Goal: Task Accomplishment & Management: Complete application form

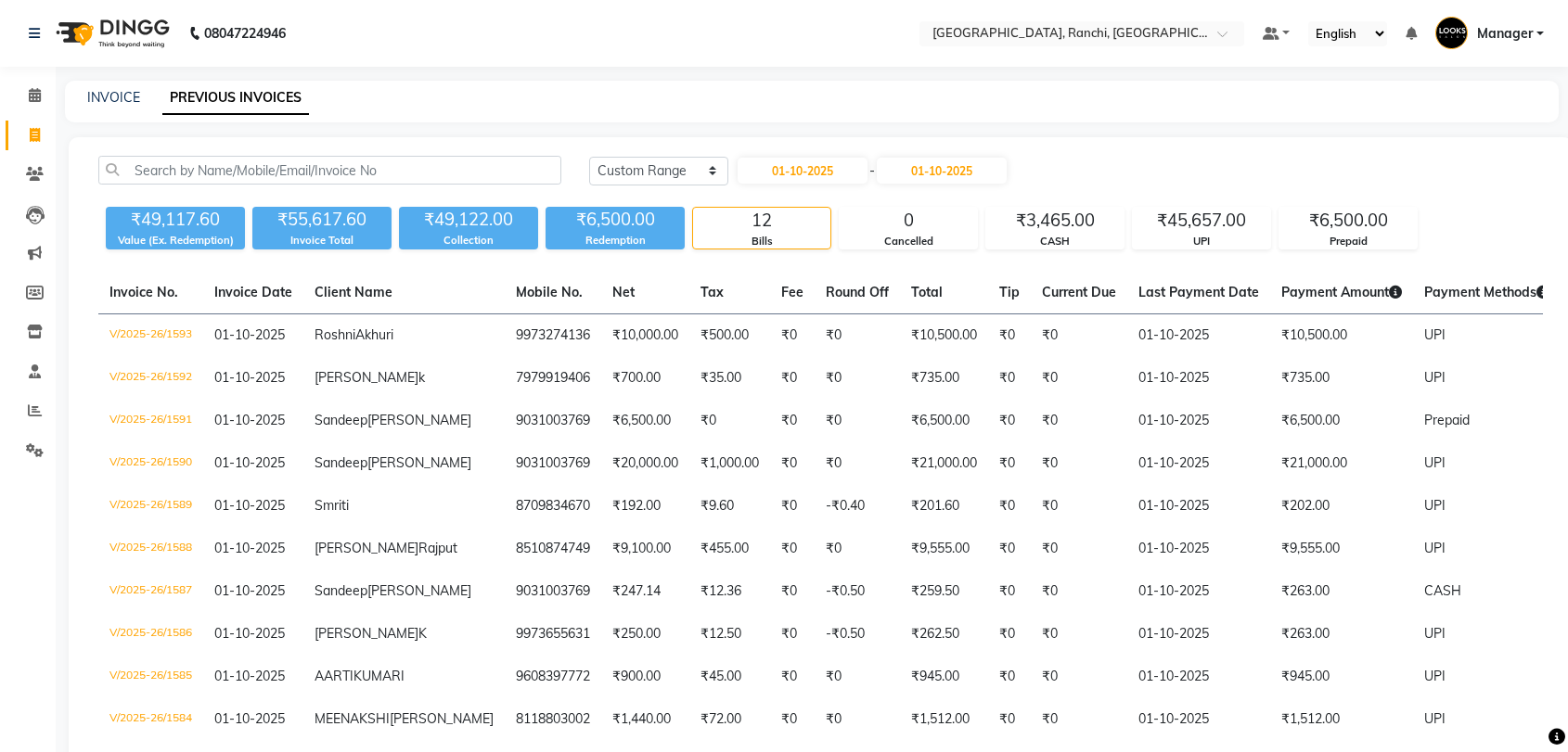
select select "range"
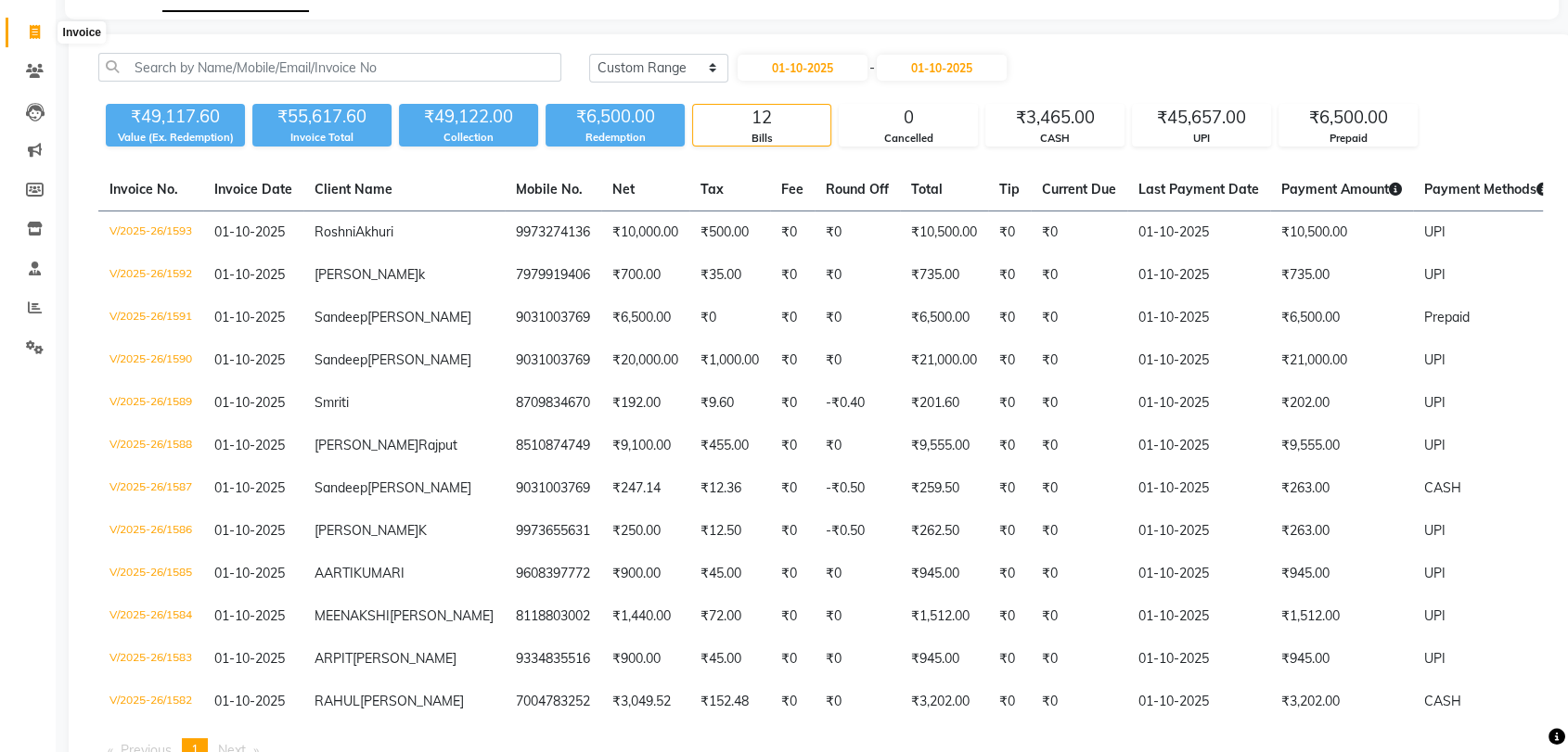
click at [27, 31] on span at bounding box center [35, 33] width 32 height 22
select select "service"
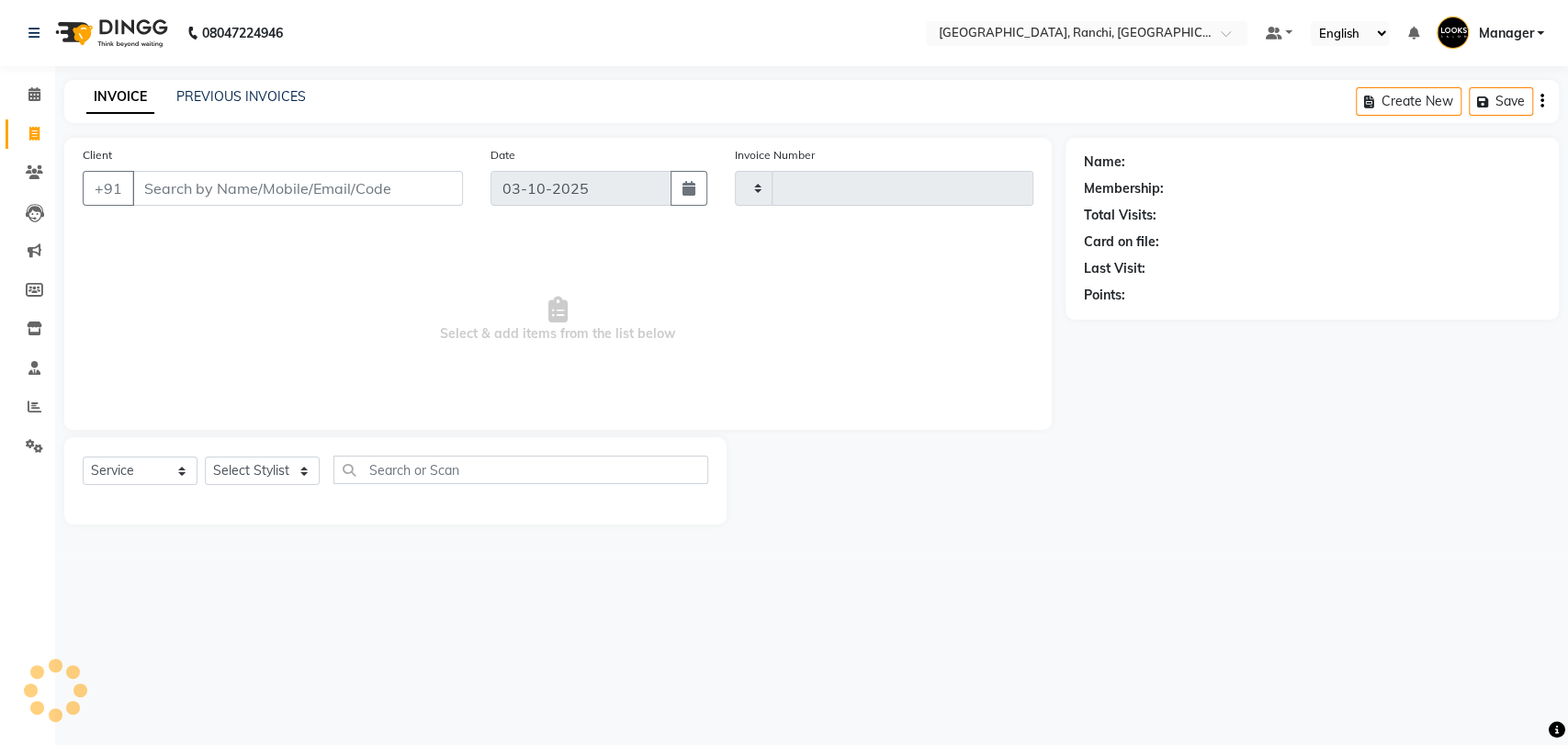
type input "1599"
select select "6463"
click at [278, 192] on input "Client" at bounding box center [298, 188] width 331 height 35
type input "9591497131"
click at [423, 179] on span "Add Client" at bounding box center [416, 189] width 73 height 19
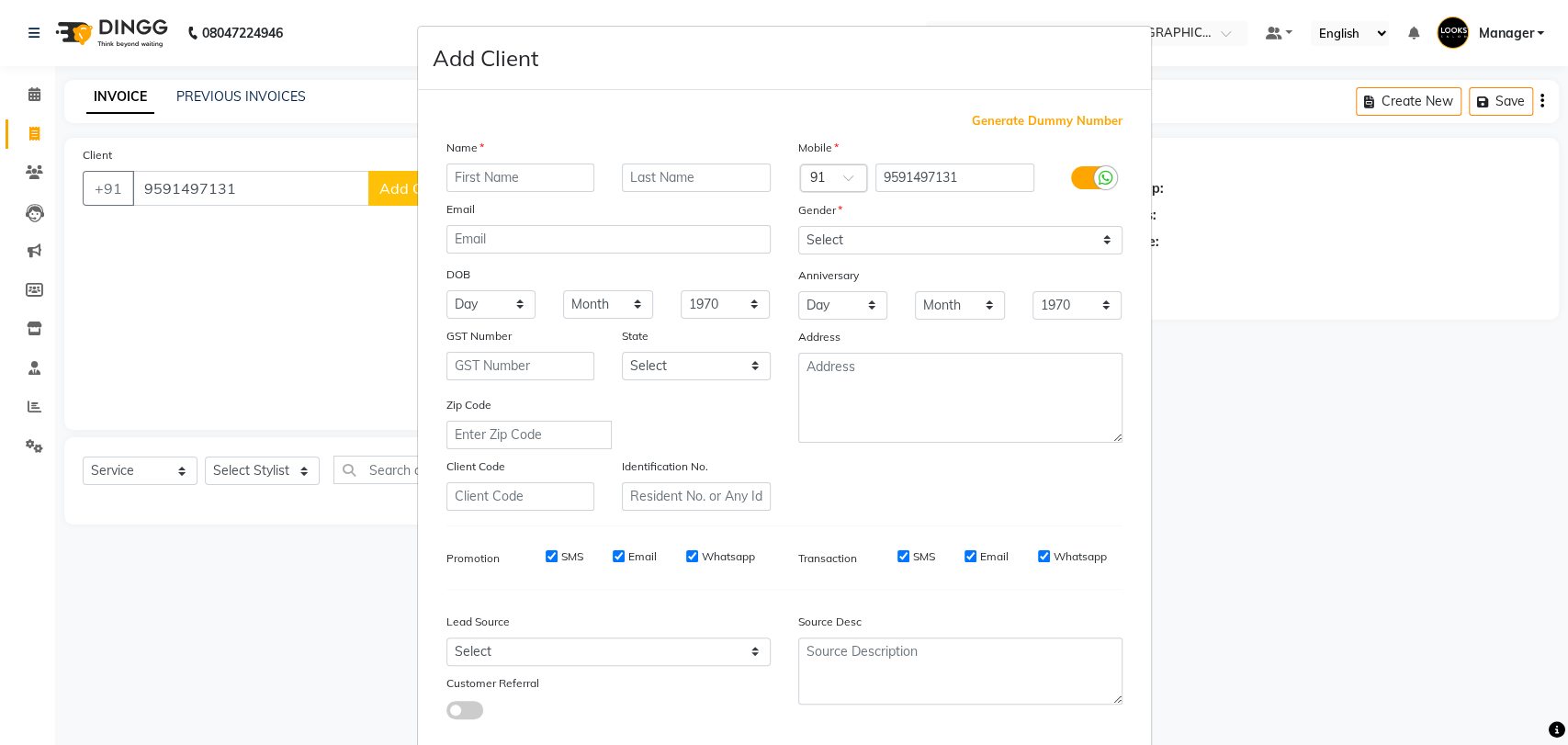
click at [486, 181] on input "text" at bounding box center [520, 178] width 149 height 28
type input "[PERSON_NAME]"
click at [748, 174] on input "text" at bounding box center [696, 178] width 149 height 28
type input "L"
type input "K"
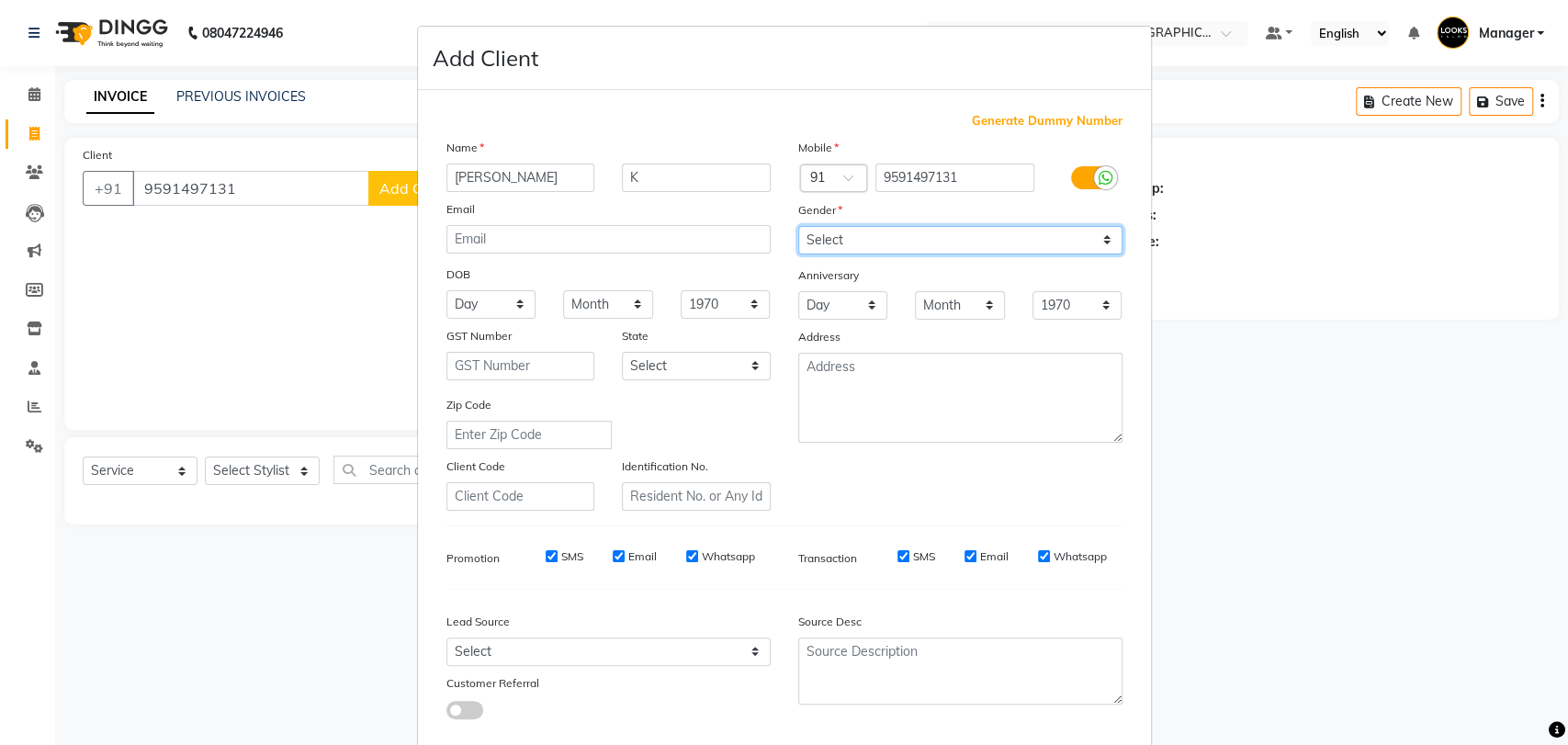
click at [889, 230] on select "Select [DEMOGRAPHIC_DATA] [DEMOGRAPHIC_DATA] Other Prefer Not To Say" at bounding box center [960, 240] width 324 height 28
select select "[DEMOGRAPHIC_DATA]"
click at [798, 226] on select "Select [DEMOGRAPHIC_DATA] [DEMOGRAPHIC_DATA] Other Prefer Not To Say" at bounding box center [960, 240] width 324 height 28
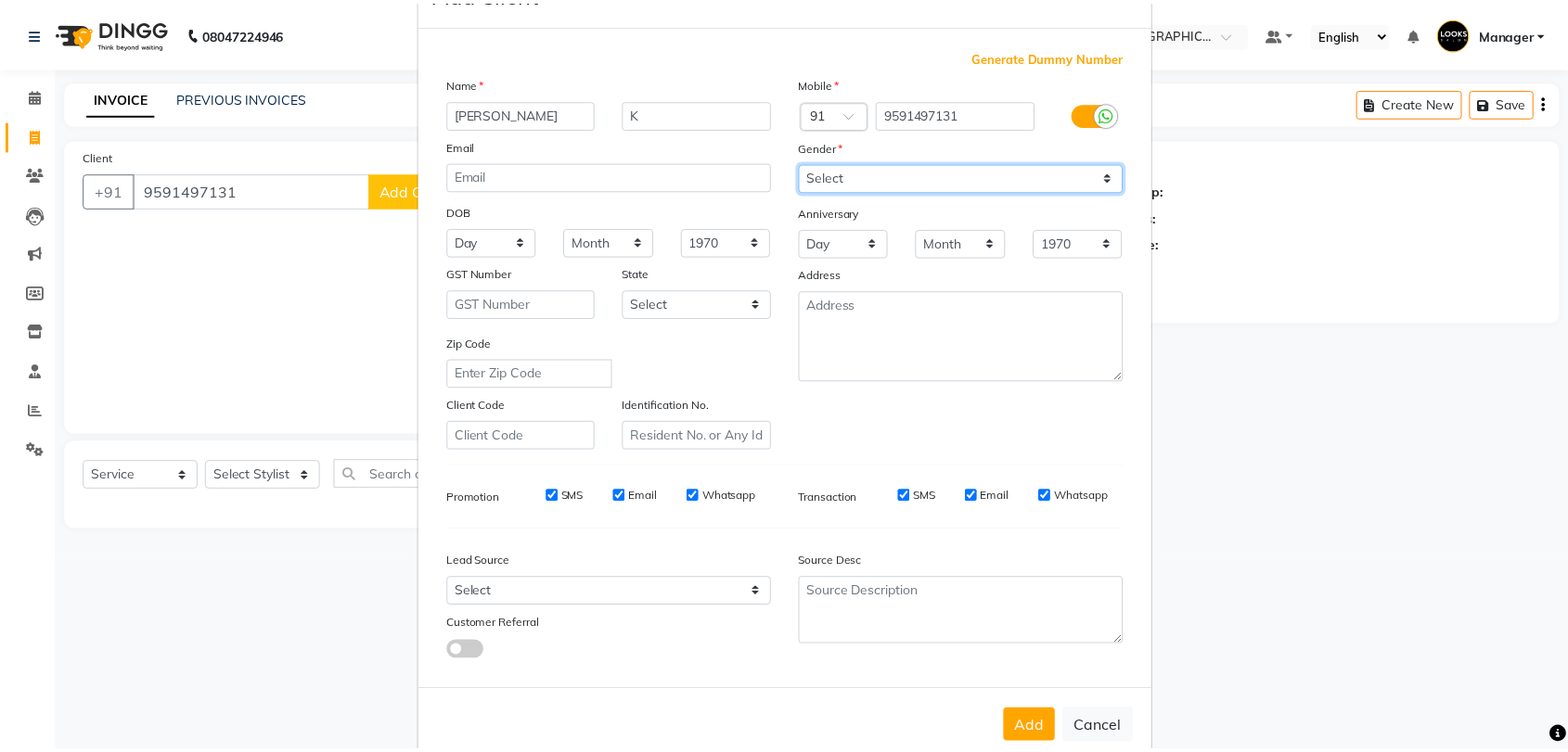
scroll to position [100, 0]
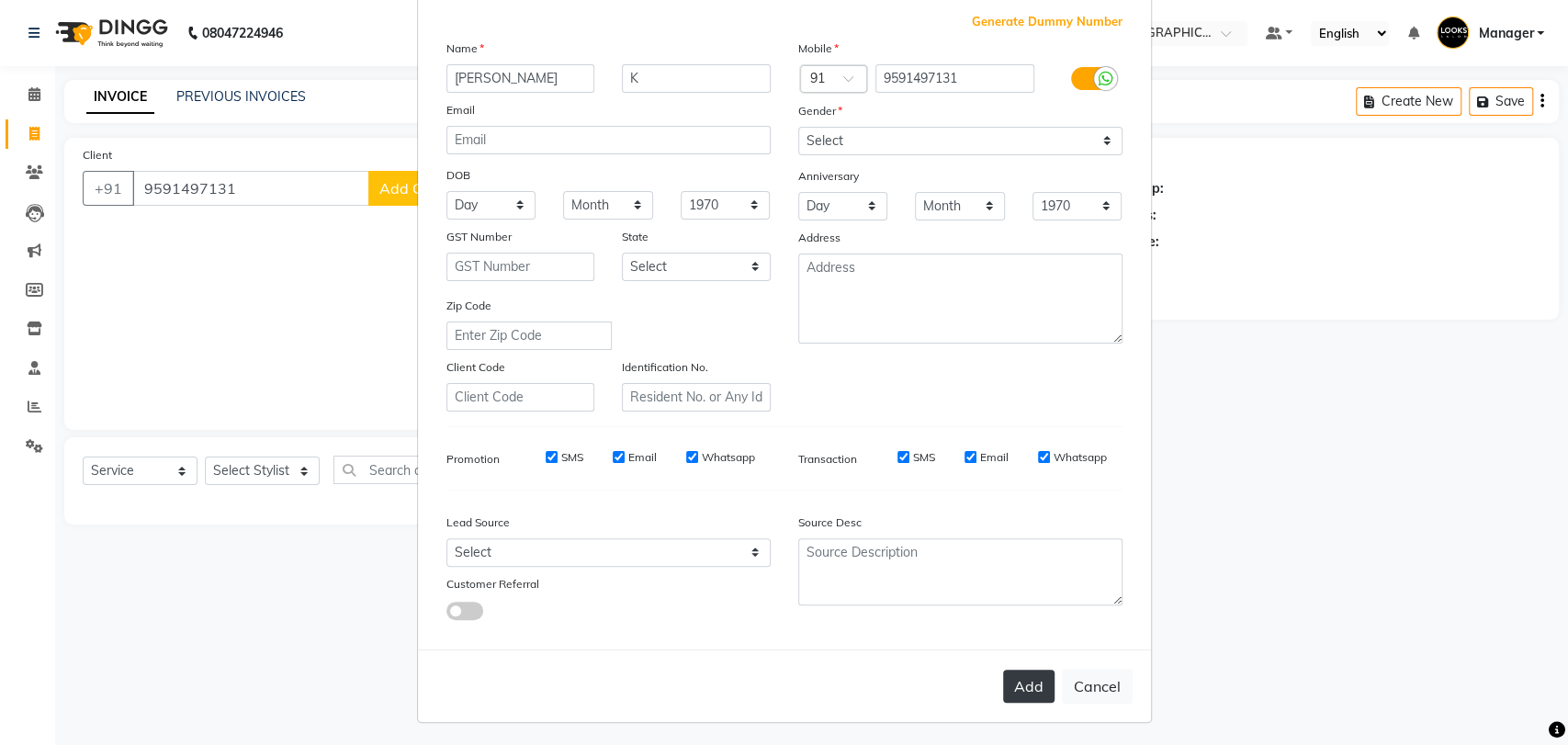
click at [1035, 680] on button "Add" at bounding box center [1029, 686] width 51 height 33
click at [246, 462] on ngb-modal-window "Add Client Generate Dummy Number Name [PERSON_NAME] K Email DOB Day 01 02 03 04…" at bounding box center [784, 372] width 1568 height 745
click at [257, 475] on ngb-modal-window "Add Client Generate Dummy Number Name [PERSON_NAME] K Email DOB Day 01 02 03 04…" at bounding box center [784, 372] width 1568 height 745
select select
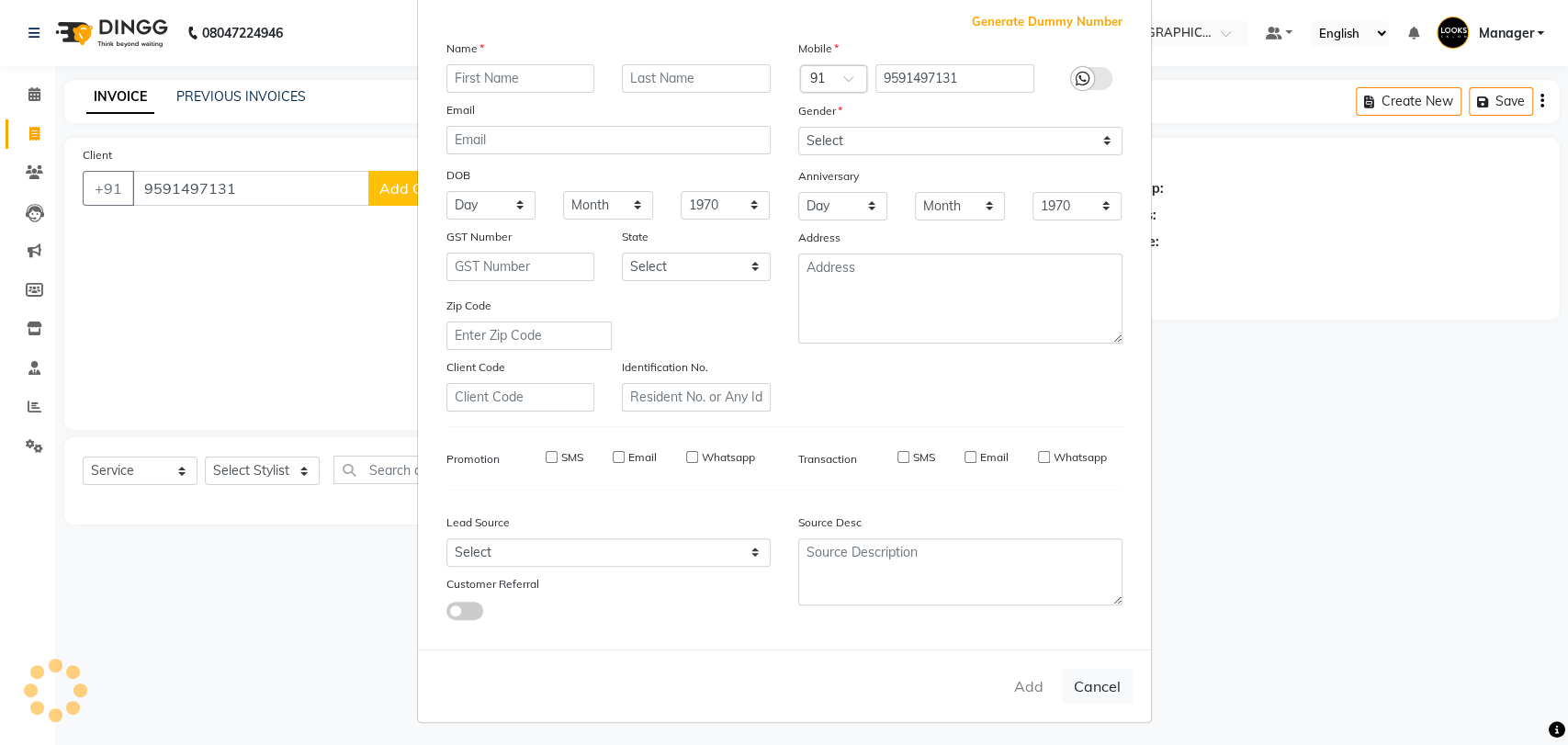
select select
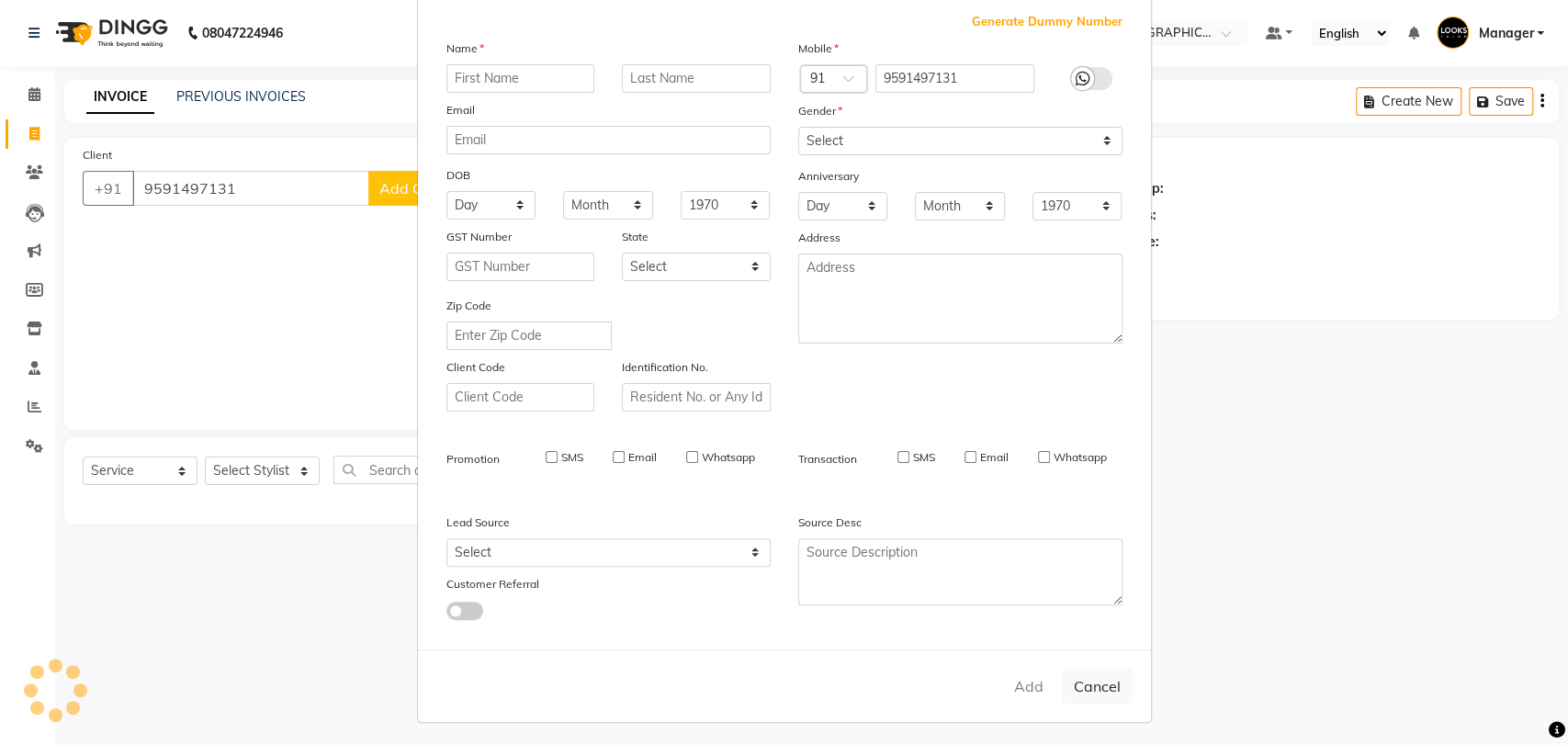
checkbox input "false"
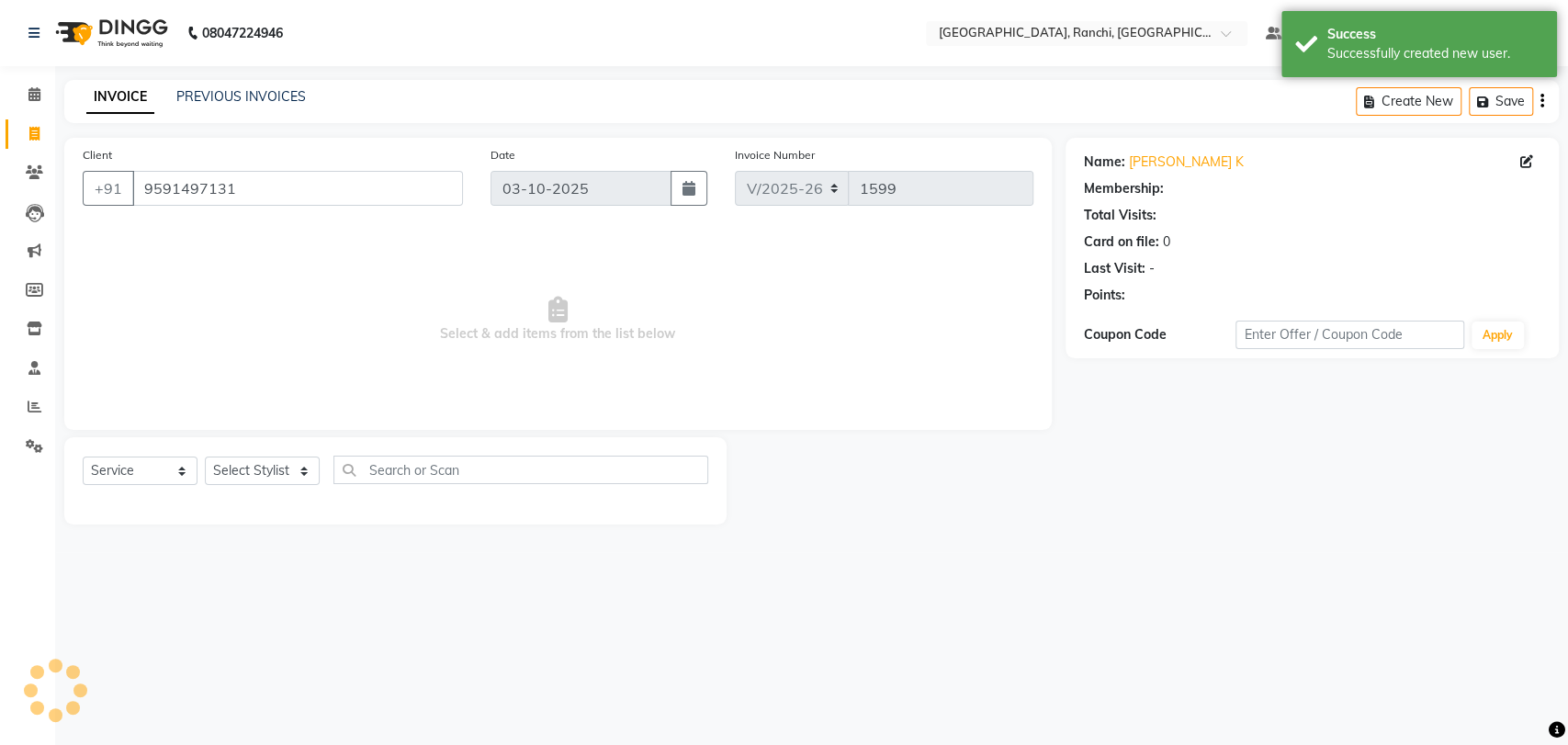
select select "1: Object"
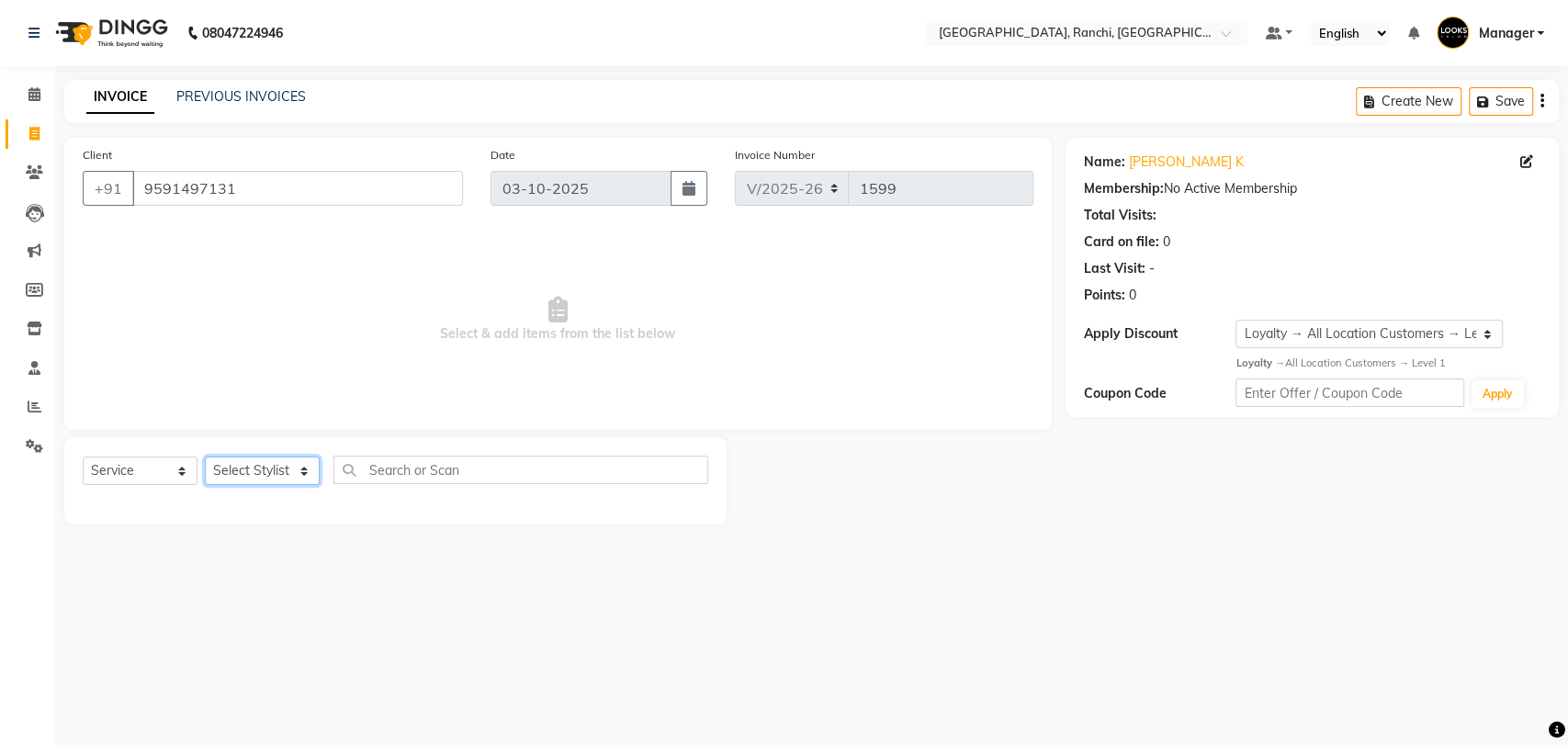
click at [235, 466] on select "Select Stylist [PERSON_NAME] COUNTER_SALES Gautam_pdct [PERSON_NAME] Manager [P…" at bounding box center [262, 471] width 115 height 28
select select "67982"
click at [205, 457] on select "Select Stylist [PERSON_NAME] COUNTER_SALES Gautam_pdct [PERSON_NAME] Manager [P…" at bounding box center [262, 471] width 115 height 28
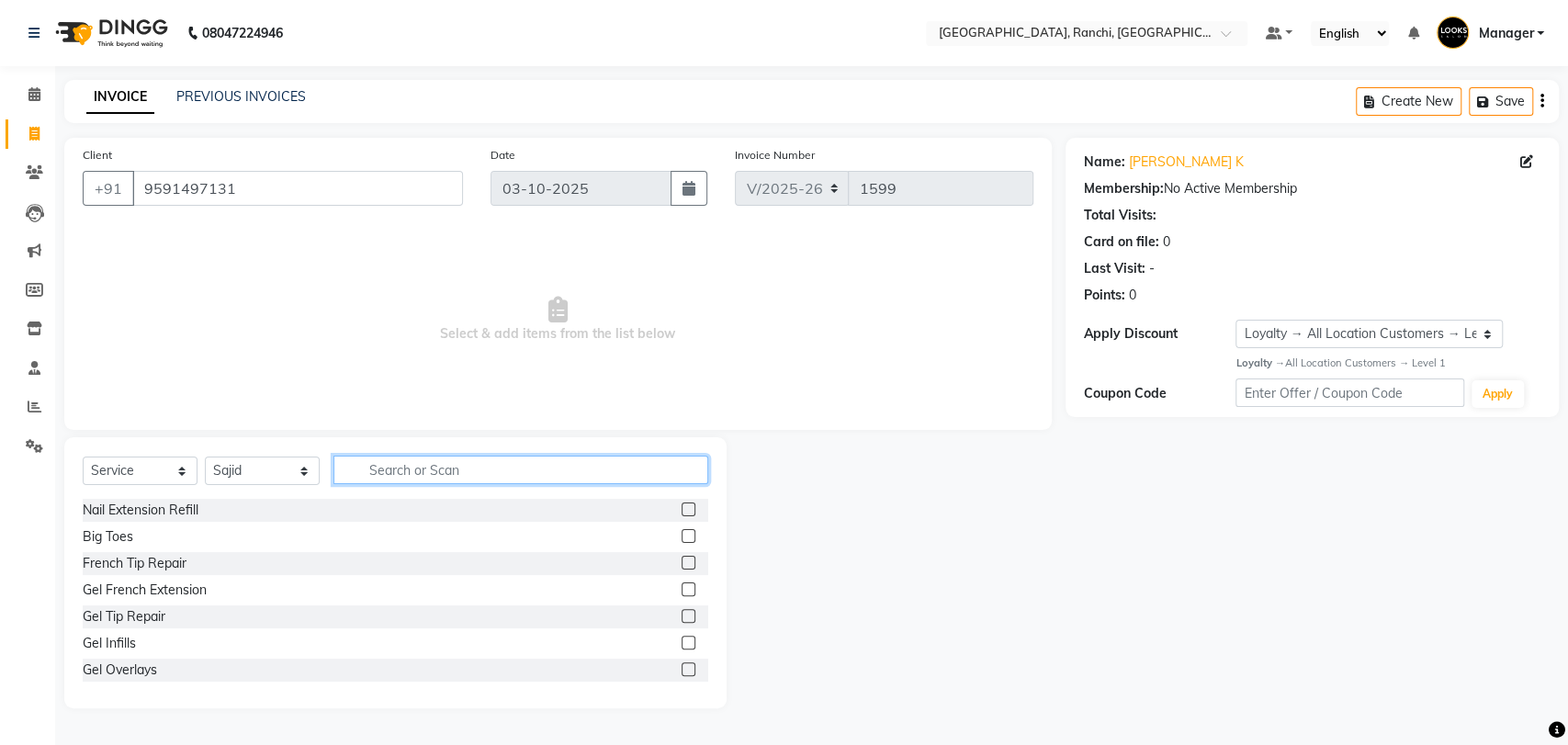
click at [432, 474] on input "text" at bounding box center [520, 470] width 375 height 28
type input "STY"
click at [682, 533] on label at bounding box center [689, 536] width 14 height 14
click at [682, 533] on input "checkbox" at bounding box center [688, 537] width 12 height 12
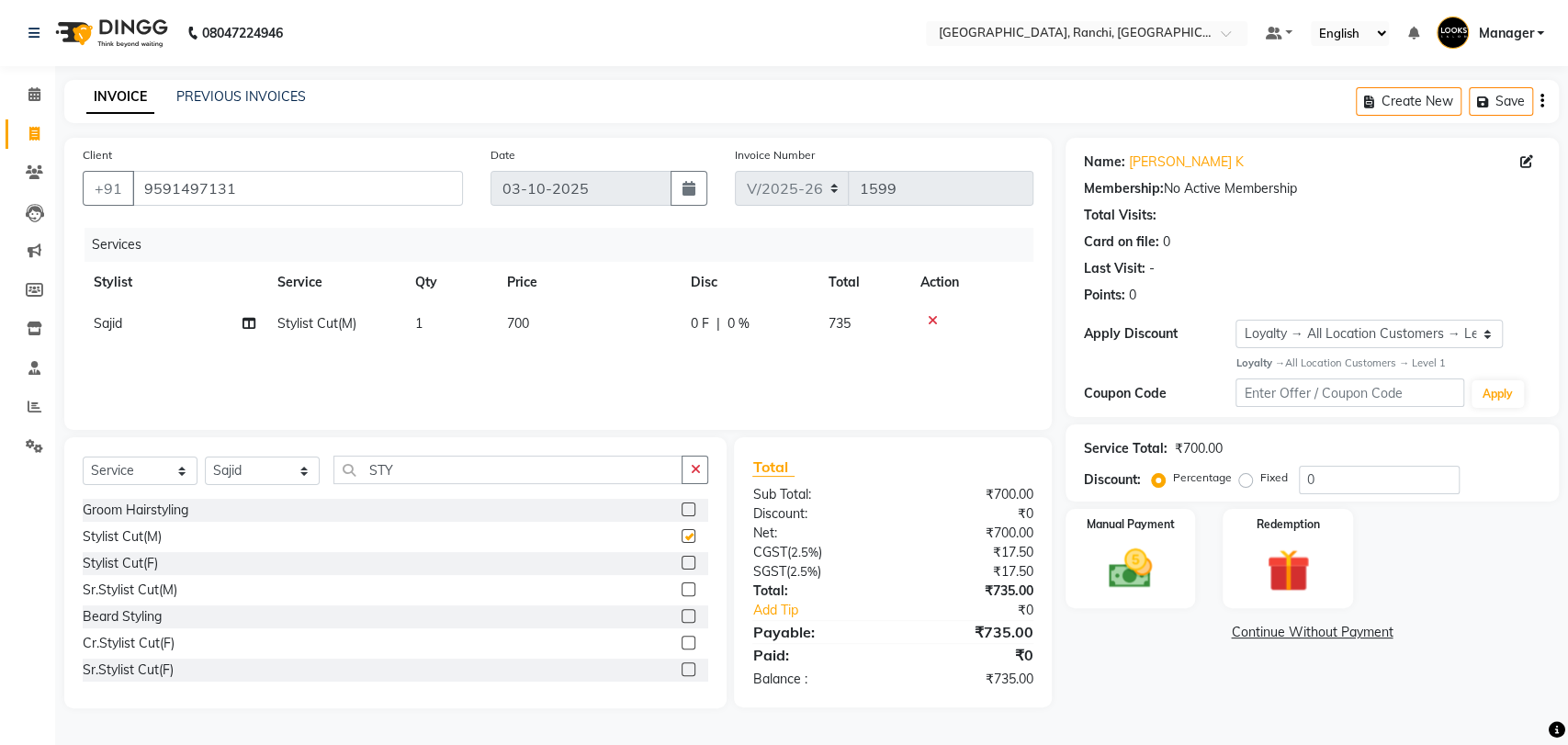
checkbox input "false"
click at [575, 487] on div "Select Service Product Membership Package Voucher Prepaid Gift Card Select Styl…" at bounding box center [395, 478] width 626 height 43
click at [571, 448] on div "Select Service Product Membership Package Voucher Prepaid Gift Card Select Styl…" at bounding box center [395, 573] width 663 height 271
click at [554, 472] on input "STY" at bounding box center [508, 470] width 349 height 28
type input "S"
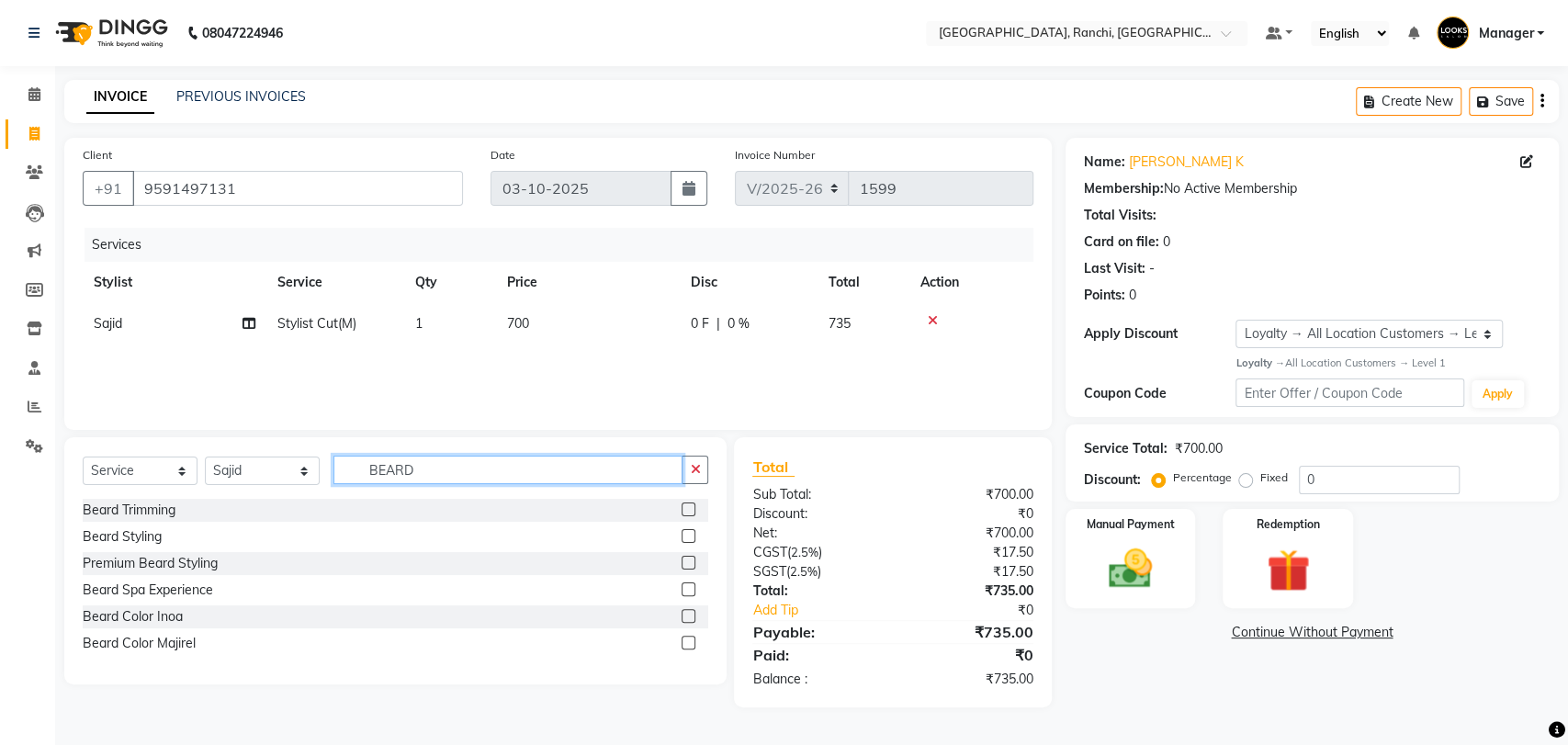
type input "BEARD"
click at [550, 338] on td "700" at bounding box center [588, 323] width 184 height 41
select select "67982"
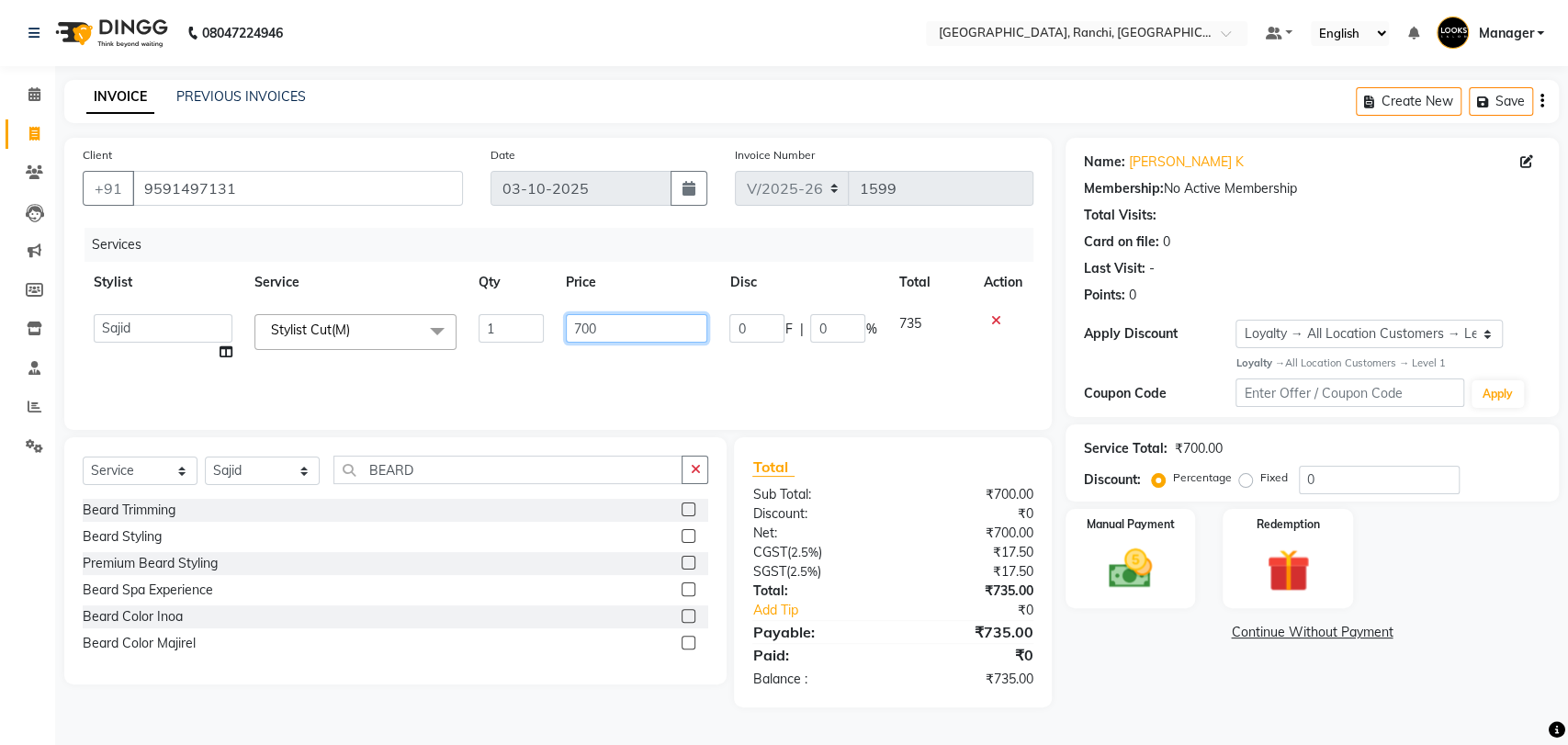
click at [688, 332] on input "700" at bounding box center [637, 328] width 142 height 28
type input "7"
type input "600"
click at [690, 534] on label at bounding box center [689, 536] width 14 height 14
click at [690, 534] on input "checkbox" at bounding box center [688, 537] width 12 height 12
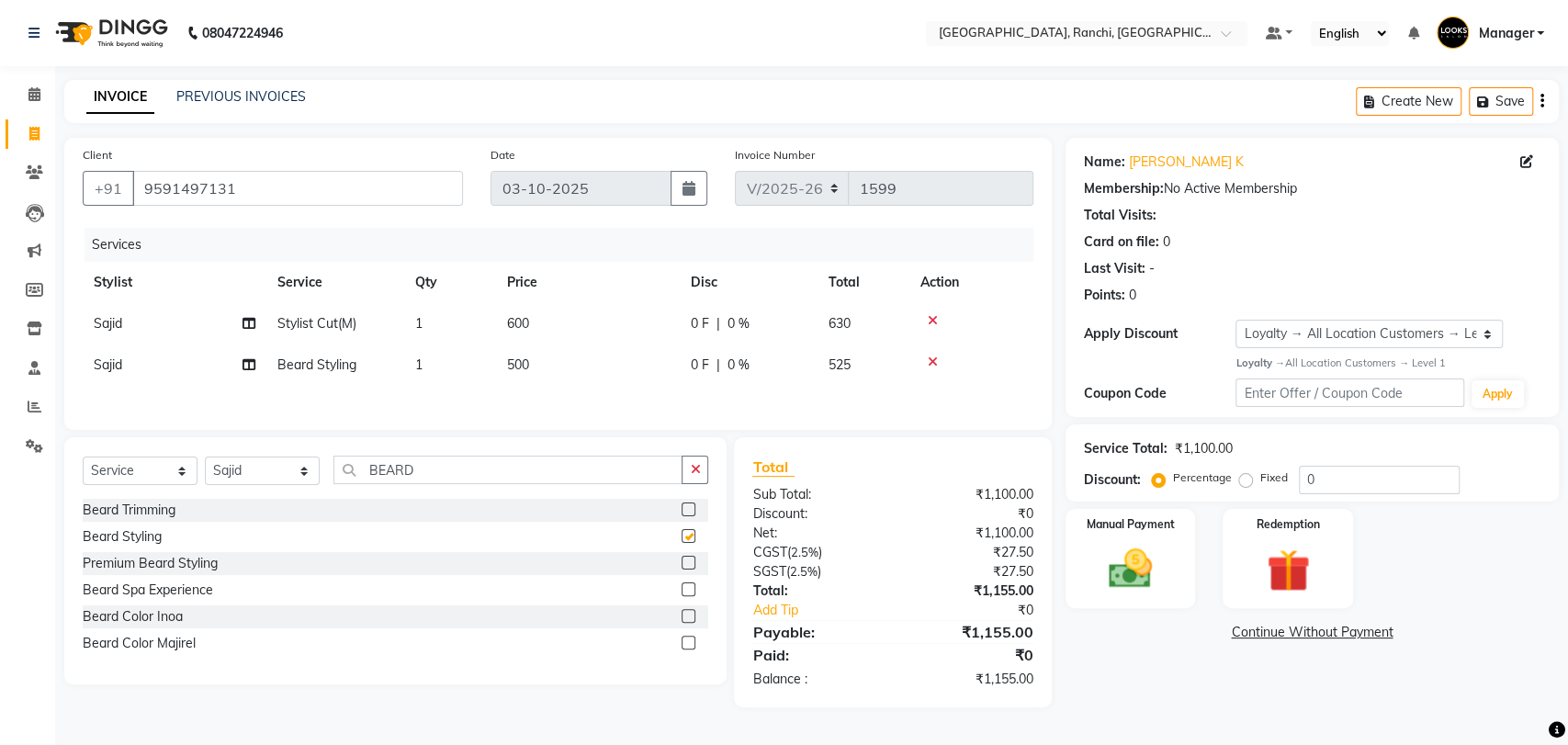
checkbox input "false"
click at [577, 364] on td "500" at bounding box center [588, 365] width 184 height 41
select select "67982"
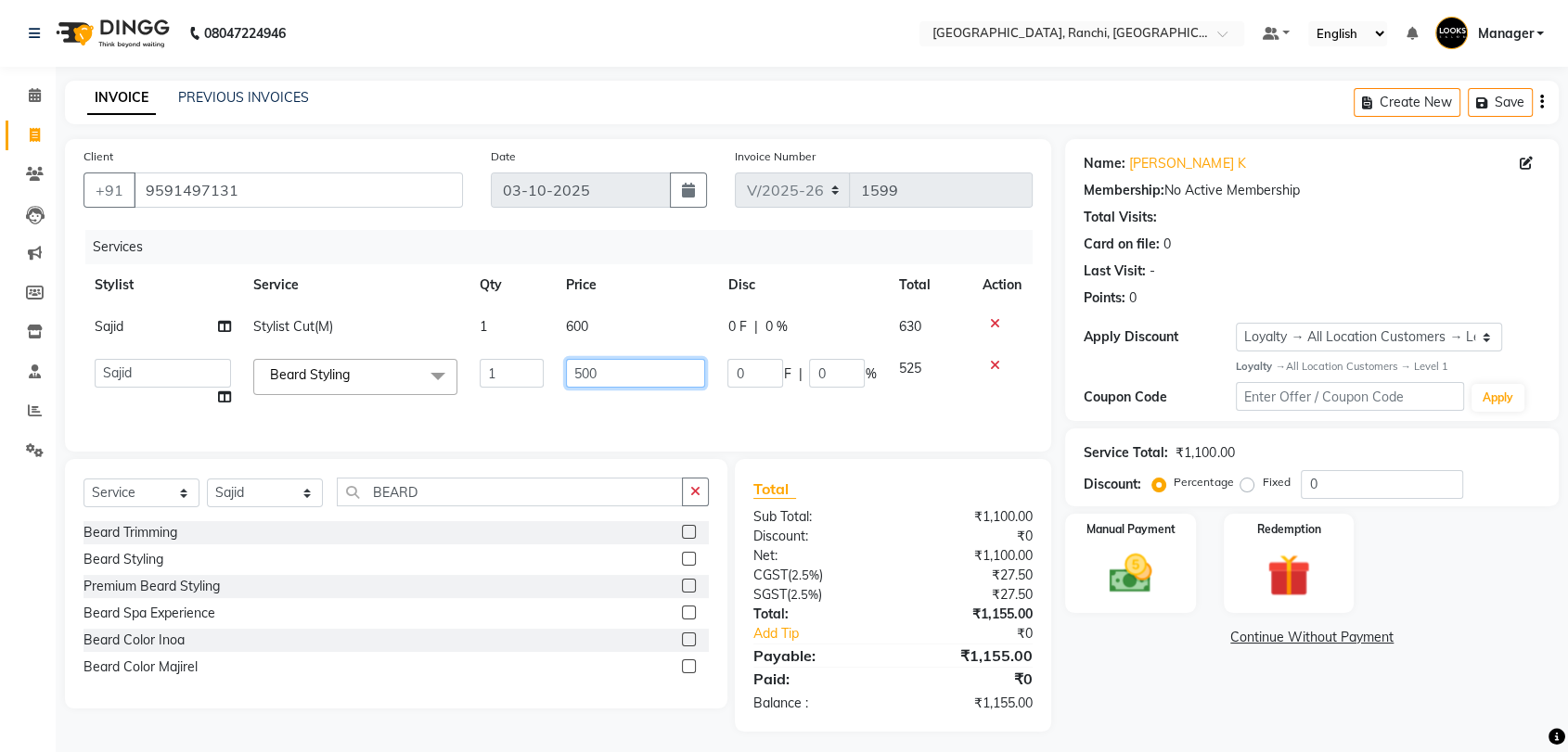
click at [660, 374] on input "500" at bounding box center [636, 374] width 140 height 28
type input "5"
type input "300"
click at [755, 411] on div "Services Stylist Service Qty Price Disc Total Action [PERSON_NAME] Stylist Cut(…" at bounding box center [563, 331] width 960 height 203
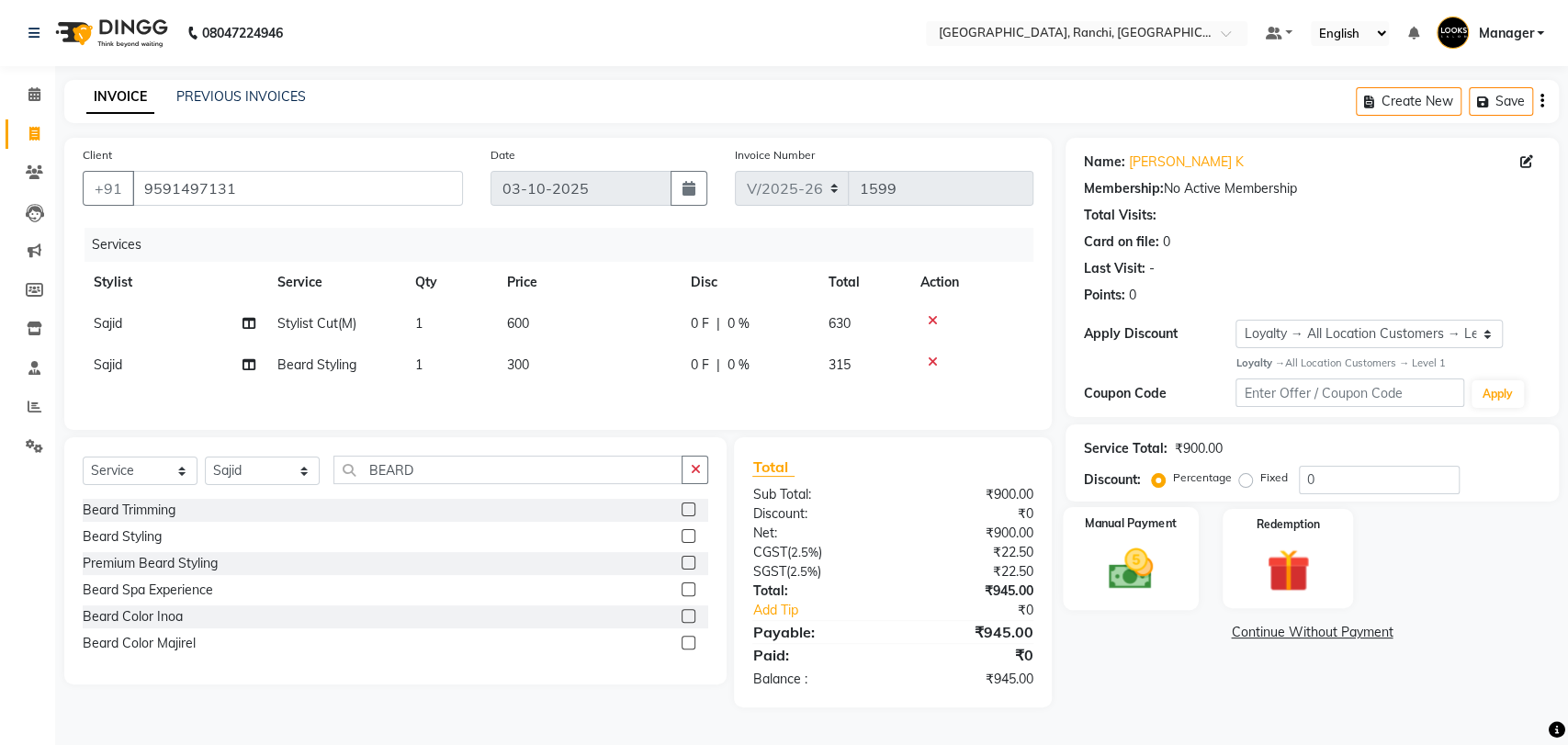
click at [1115, 537] on div "Manual Payment" at bounding box center [1132, 559] width 136 height 104
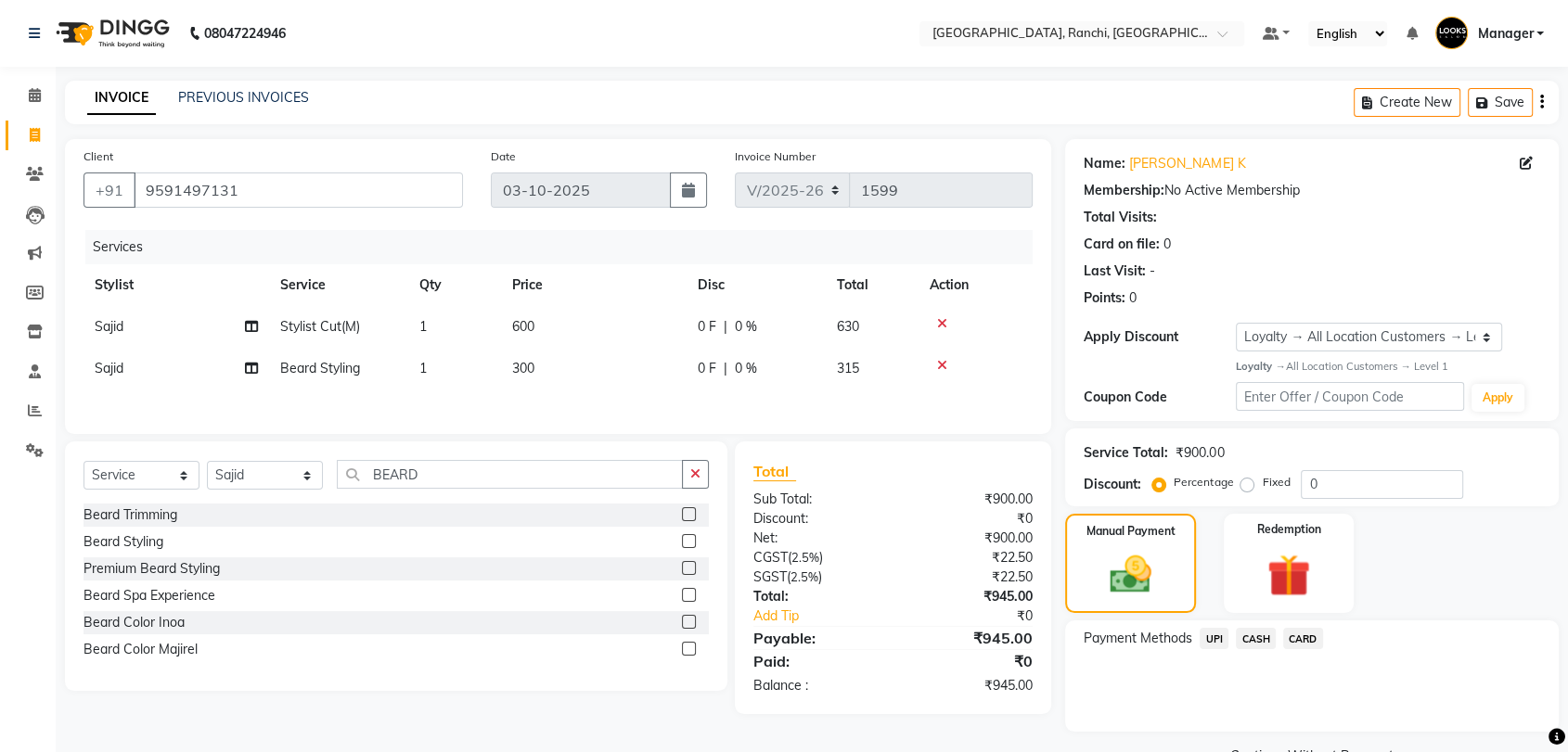
click at [1209, 636] on span "UPI" at bounding box center [1213, 639] width 28 height 22
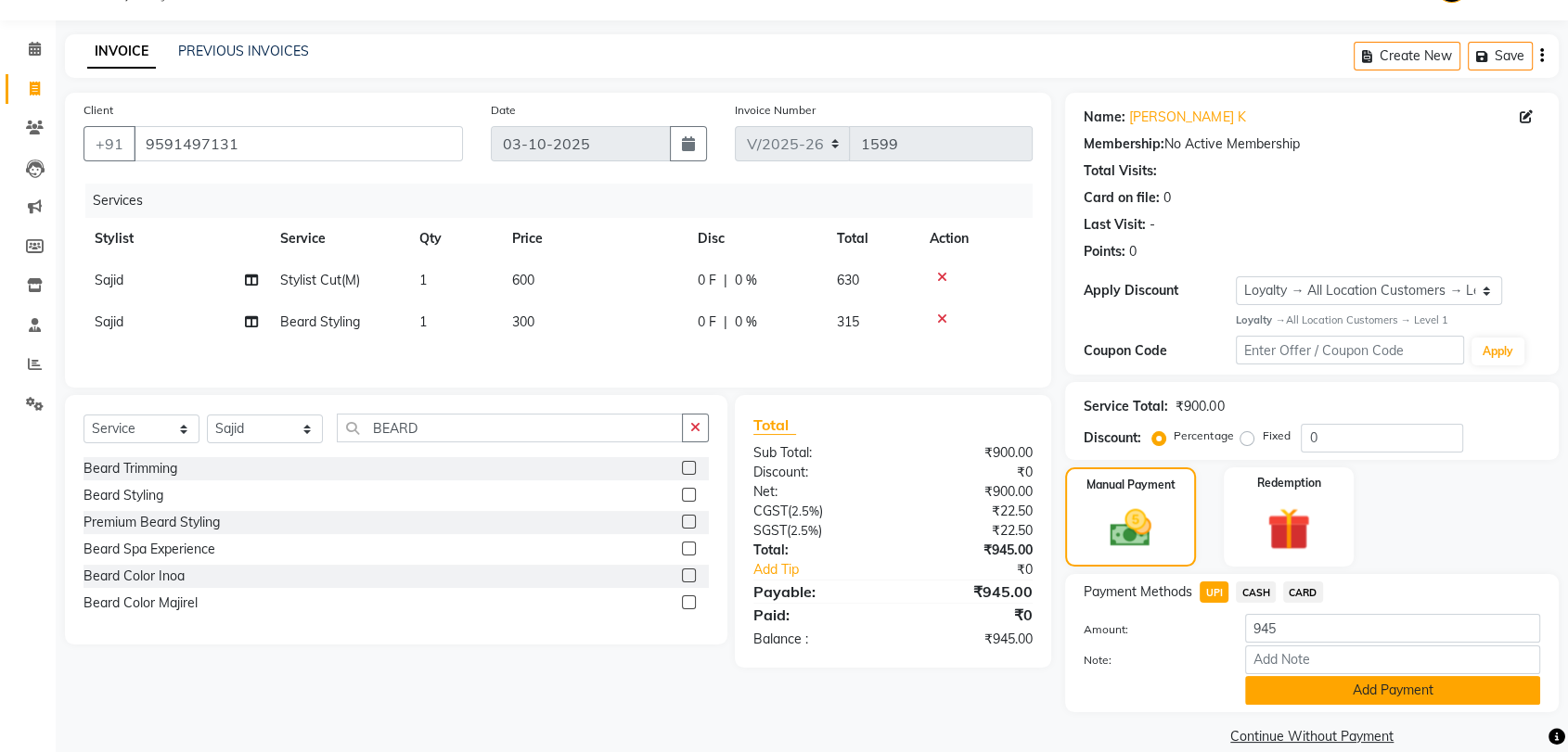
scroll to position [73, 0]
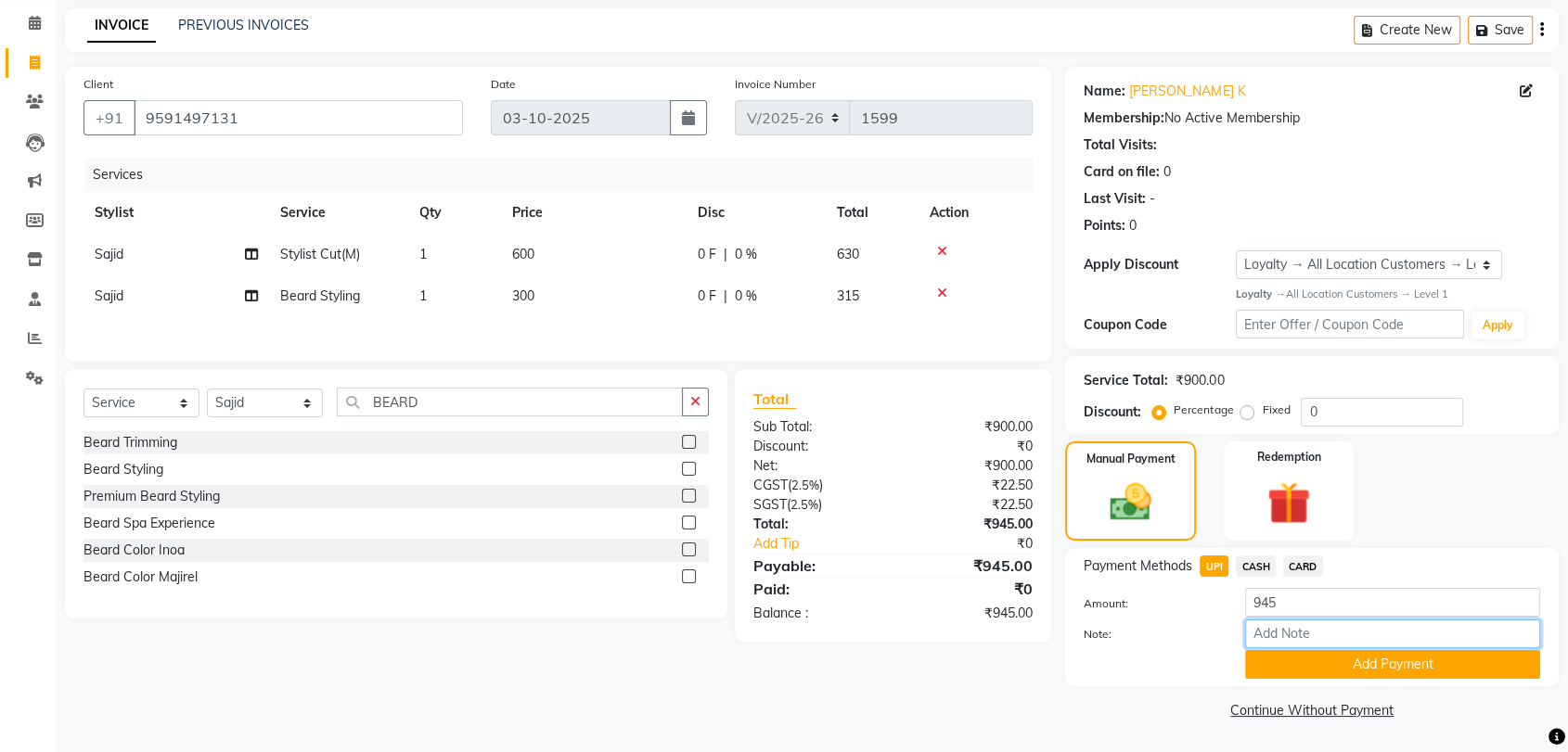
click at [1327, 636] on input "Note:" at bounding box center [1392, 634] width 295 height 28
click at [1334, 674] on button "Add Payment" at bounding box center [1392, 664] width 295 height 28
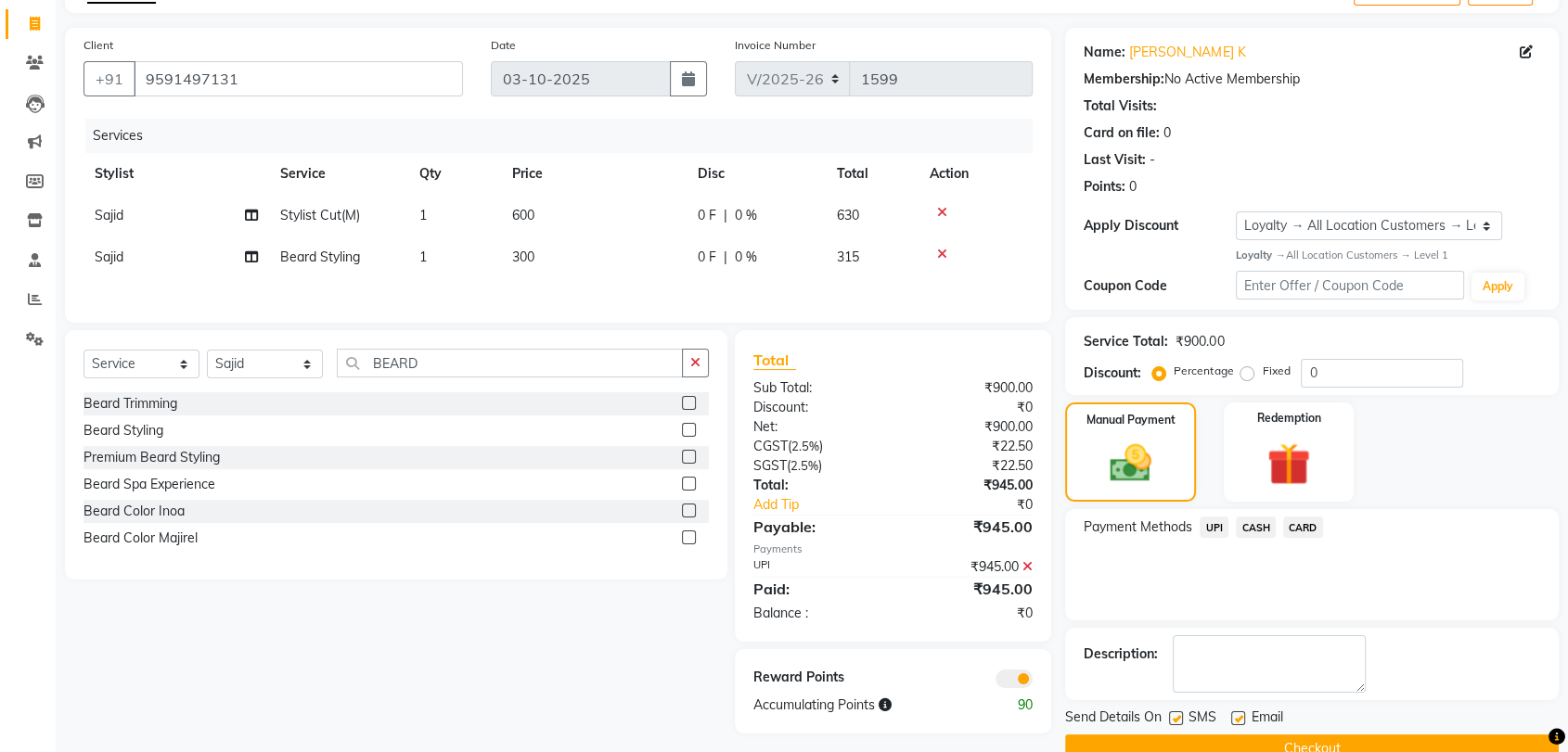
scroll to position [149, 0]
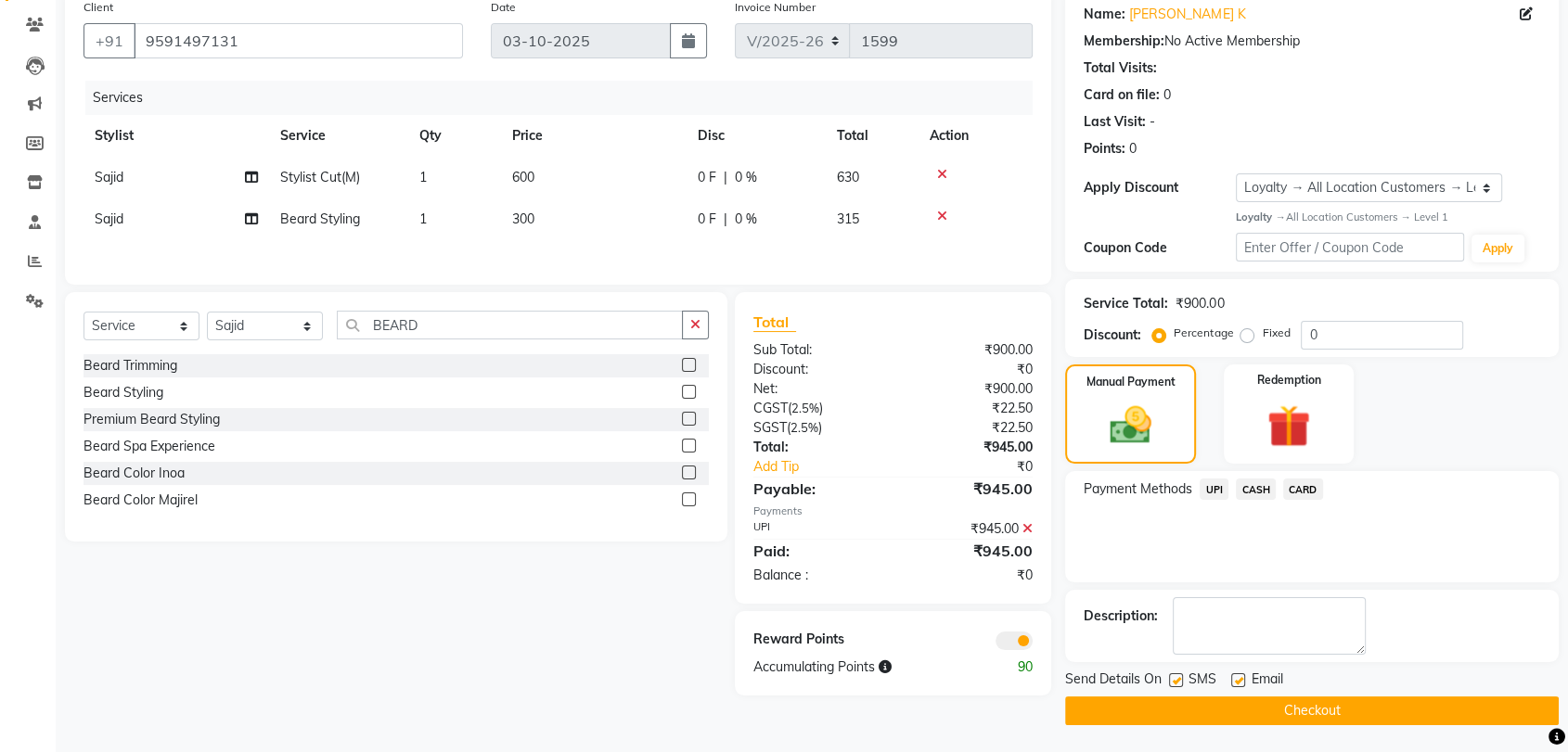
click at [1331, 710] on button "Checkout" at bounding box center [1311, 710] width 493 height 28
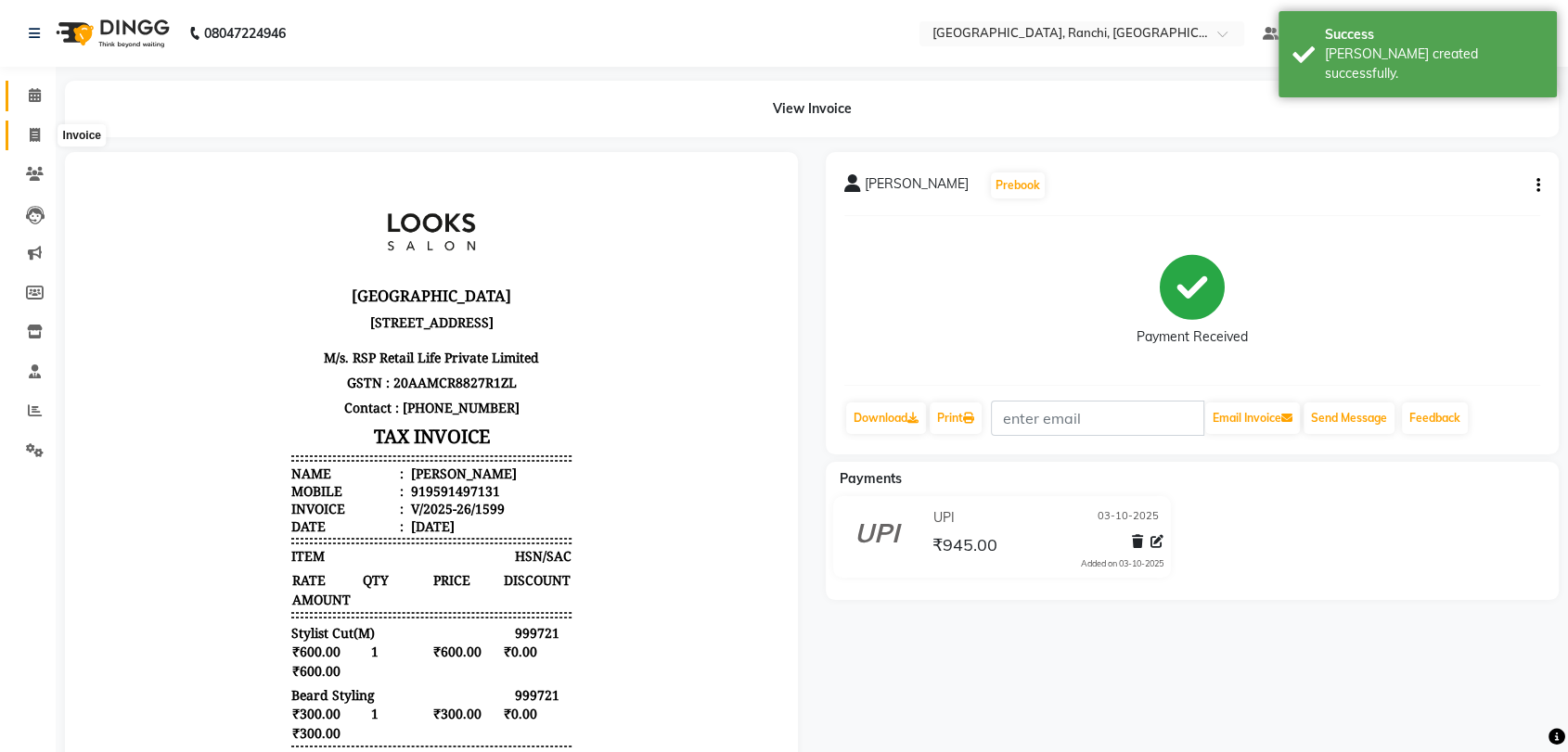
drag, startPoint x: 29, startPoint y: 137, endPoint x: 25, endPoint y: 88, distance: 49.2
click at [29, 138] on icon at bounding box center [34, 135] width 10 height 14
select select "service"
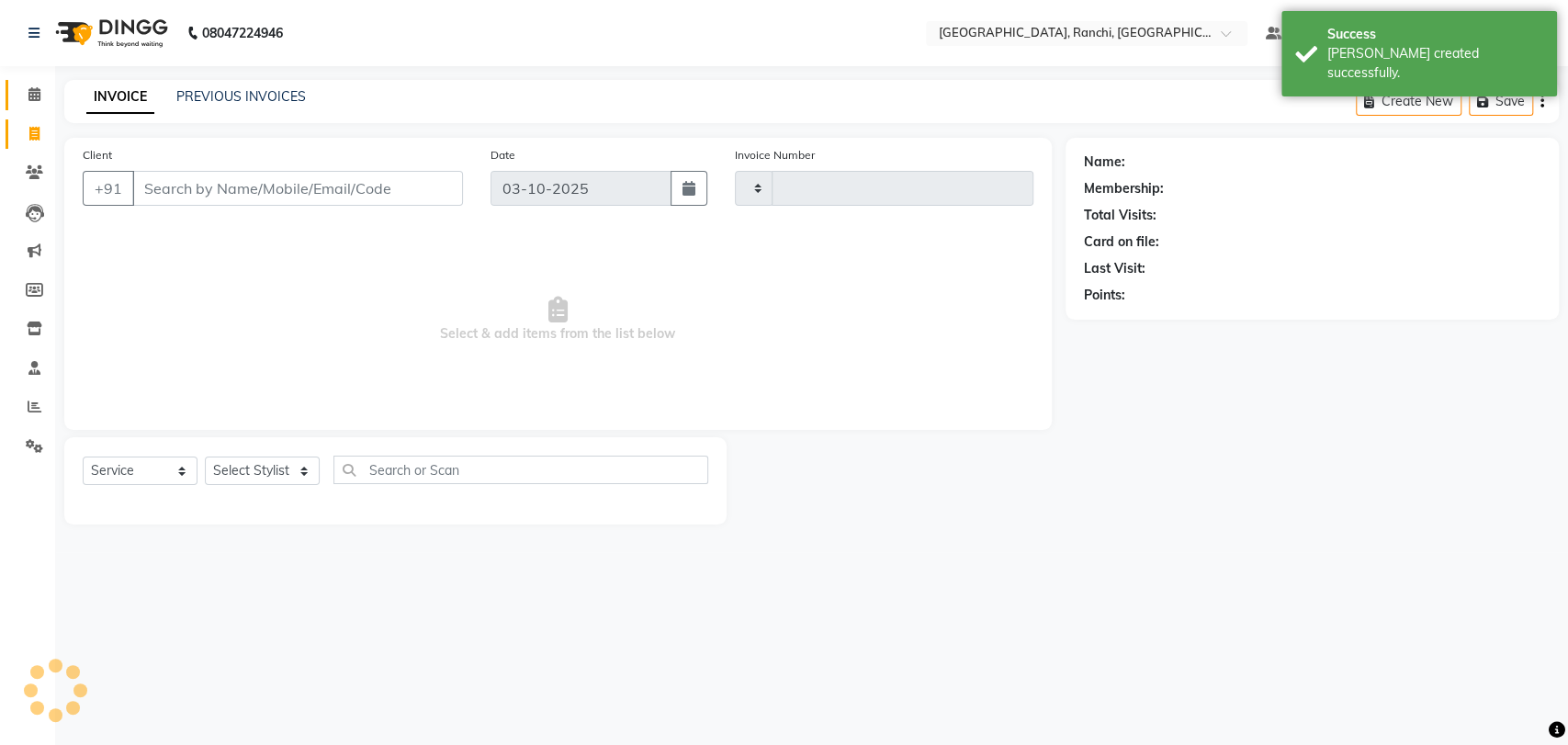
type input "1600"
select select "6463"
click at [30, 97] on icon at bounding box center [34, 93] width 12 height 14
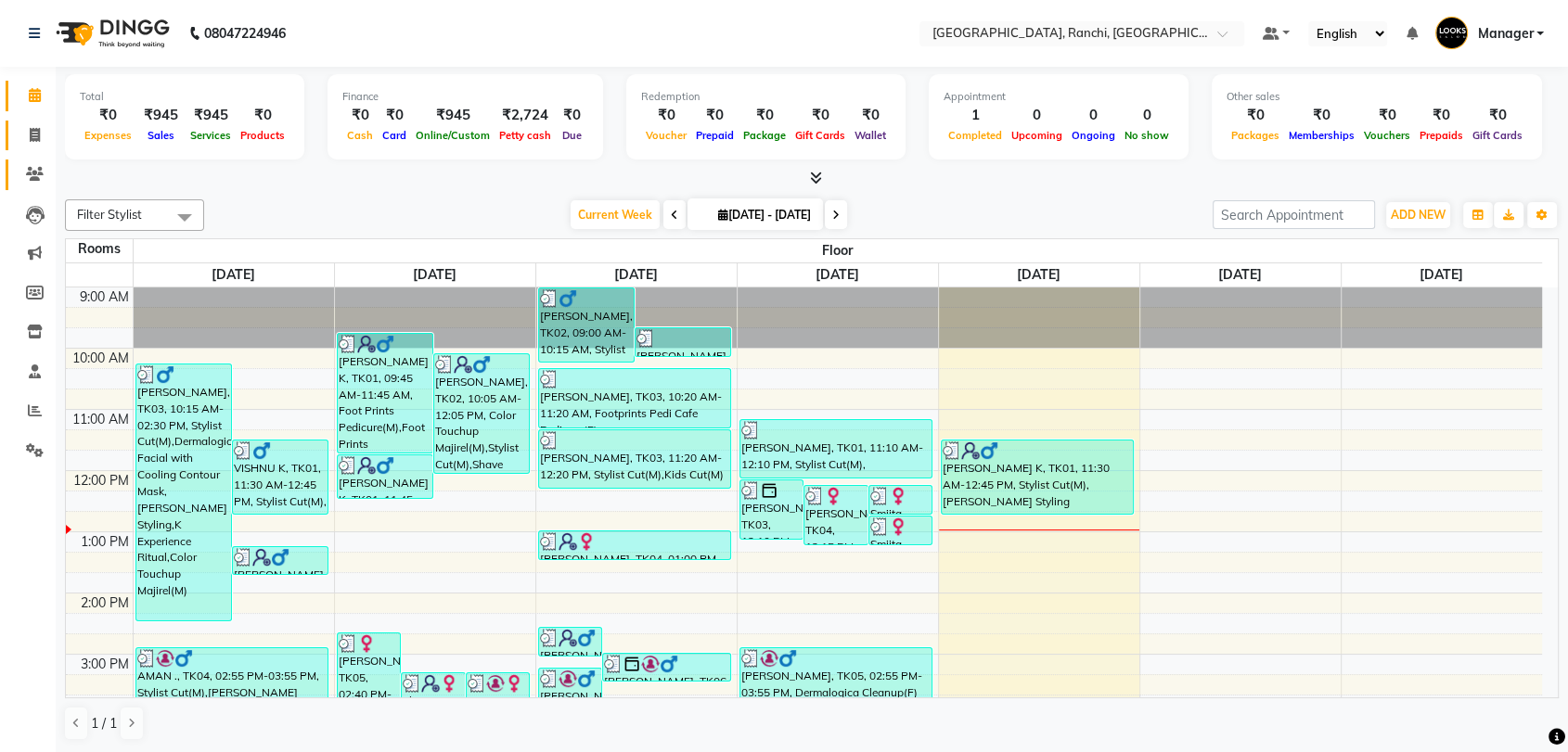
click at [37, 123] on link "Invoice" at bounding box center [27, 136] width 44 height 30
select select "service"
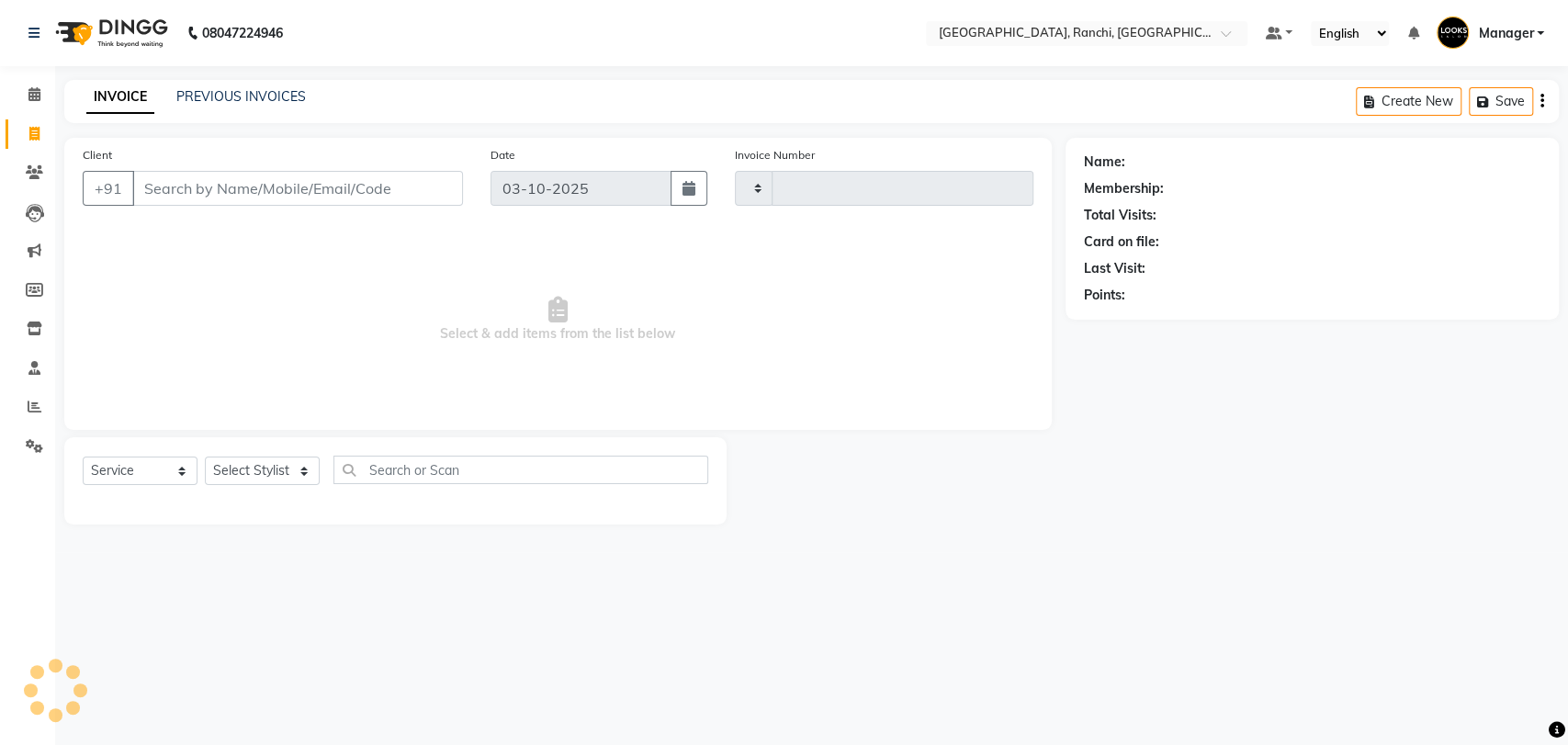
type input "1600"
select select "6463"
click at [210, 190] on input "Client" at bounding box center [298, 188] width 331 height 35
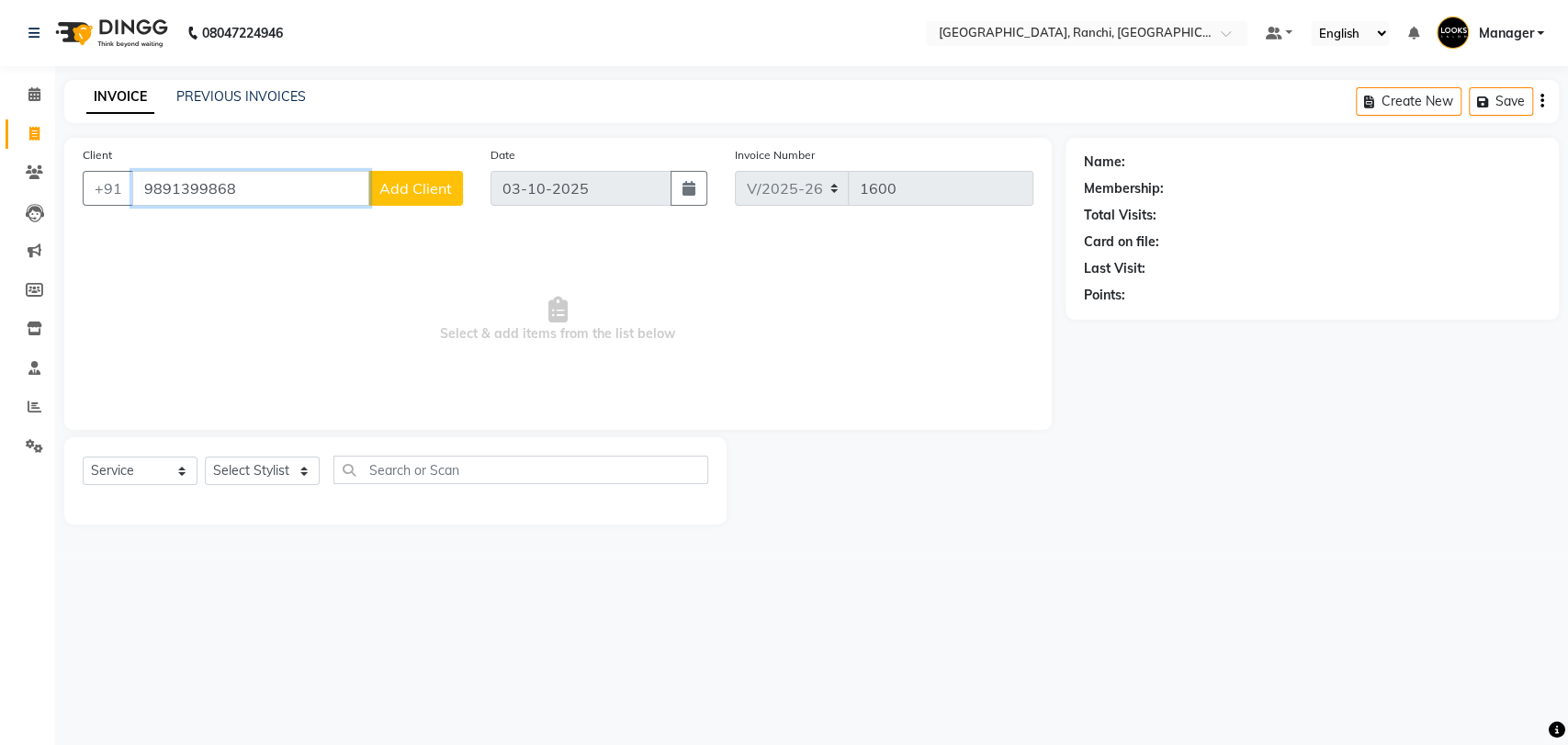
type input "9891399868"
click at [417, 192] on span "Add Client" at bounding box center [416, 189] width 73 height 19
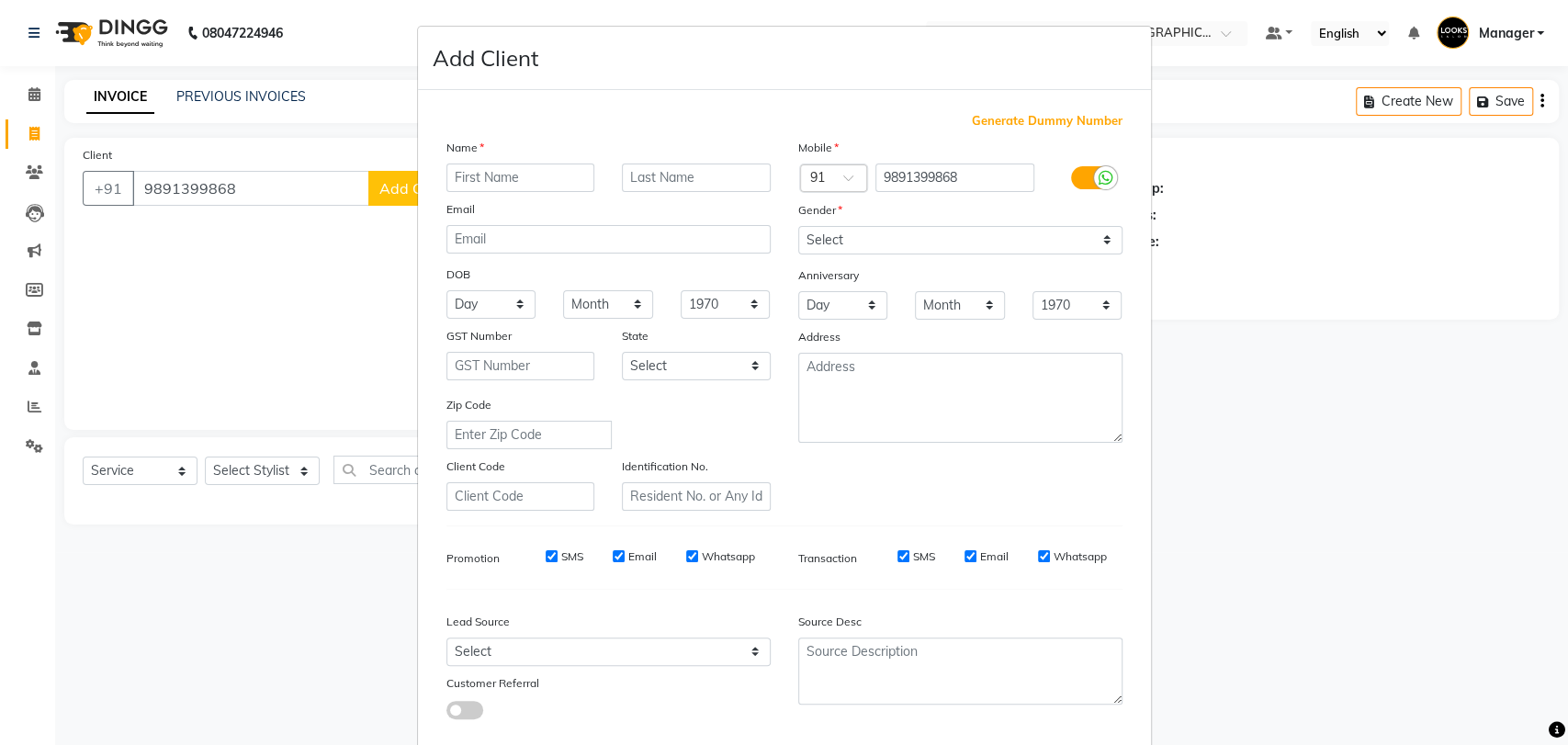
click at [518, 164] on input "text" at bounding box center [520, 178] width 149 height 28
click at [507, 179] on input "text" at bounding box center [520, 178] width 149 height 28
type input "[DEMOGRAPHIC_DATA]"
click at [687, 179] on input "text" at bounding box center [696, 178] width 149 height 28
type input "K"
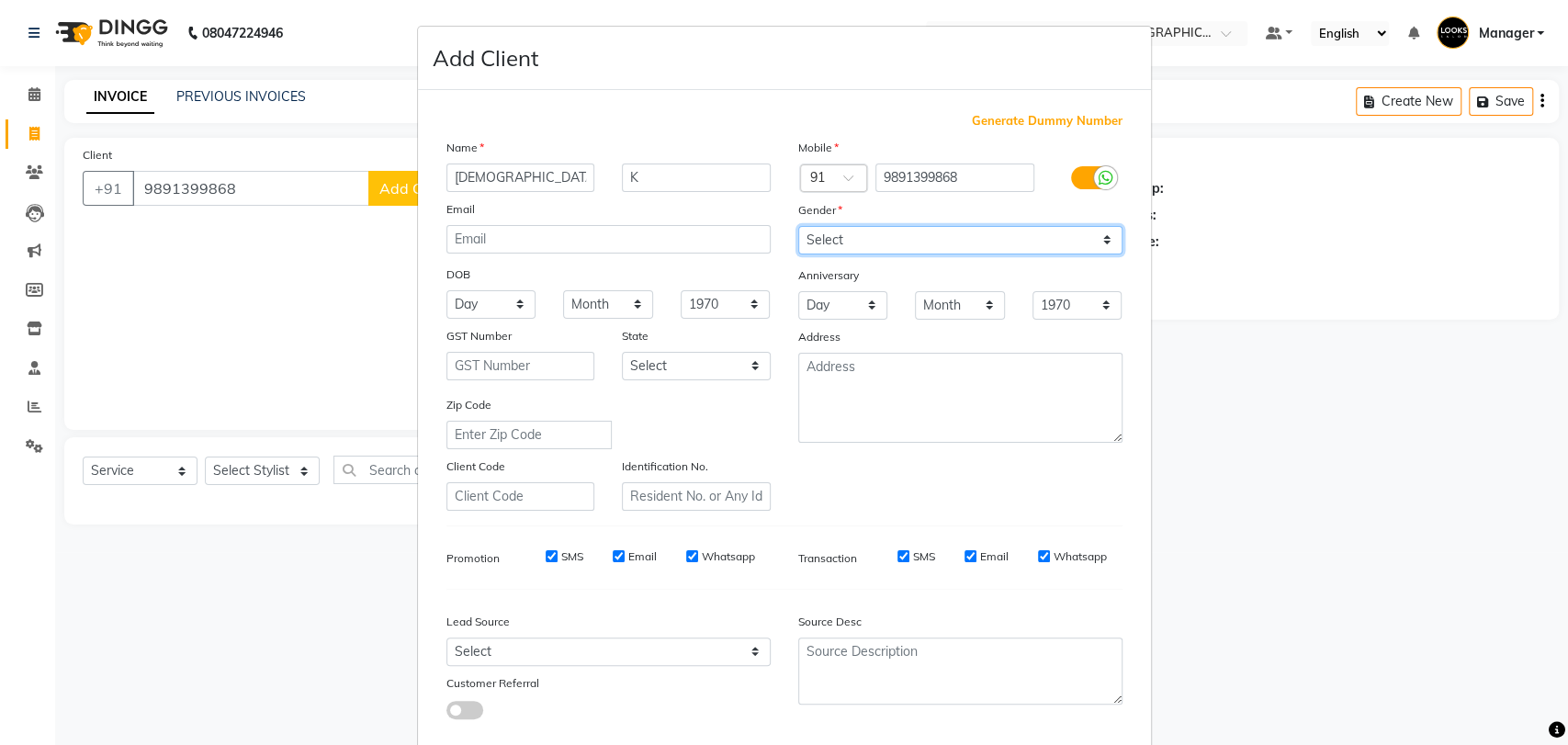
drag, startPoint x: 862, startPoint y: 229, endPoint x: 871, endPoint y: 250, distance: 22.8
click at [863, 232] on select "Select [DEMOGRAPHIC_DATA] [DEMOGRAPHIC_DATA] Other Prefer Not To Say" at bounding box center [960, 240] width 324 height 28
select select "[DEMOGRAPHIC_DATA]"
click at [798, 226] on select "Select [DEMOGRAPHIC_DATA] [DEMOGRAPHIC_DATA] Other Prefer Not To Say" at bounding box center [960, 240] width 324 height 28
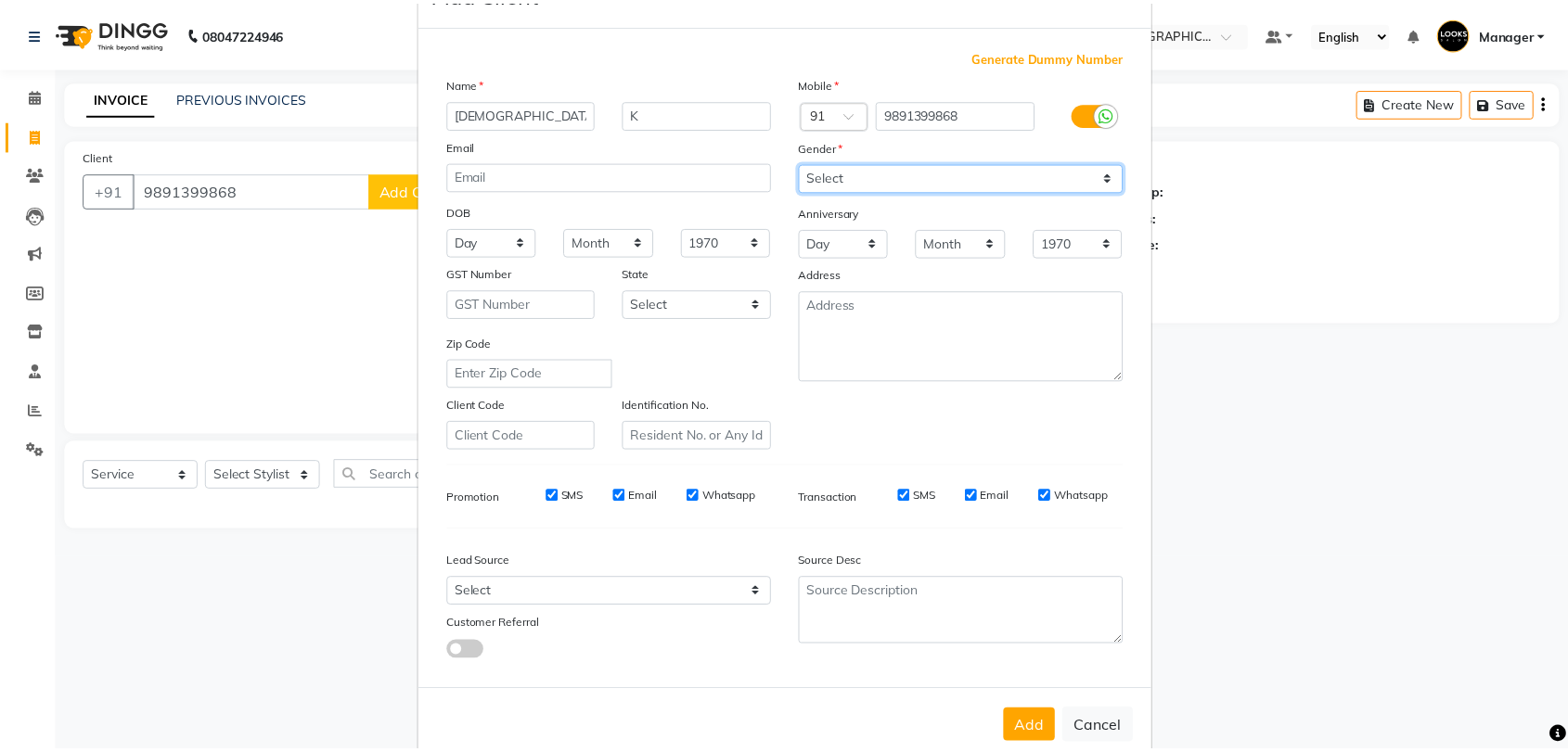
scroll to position [100, 0]
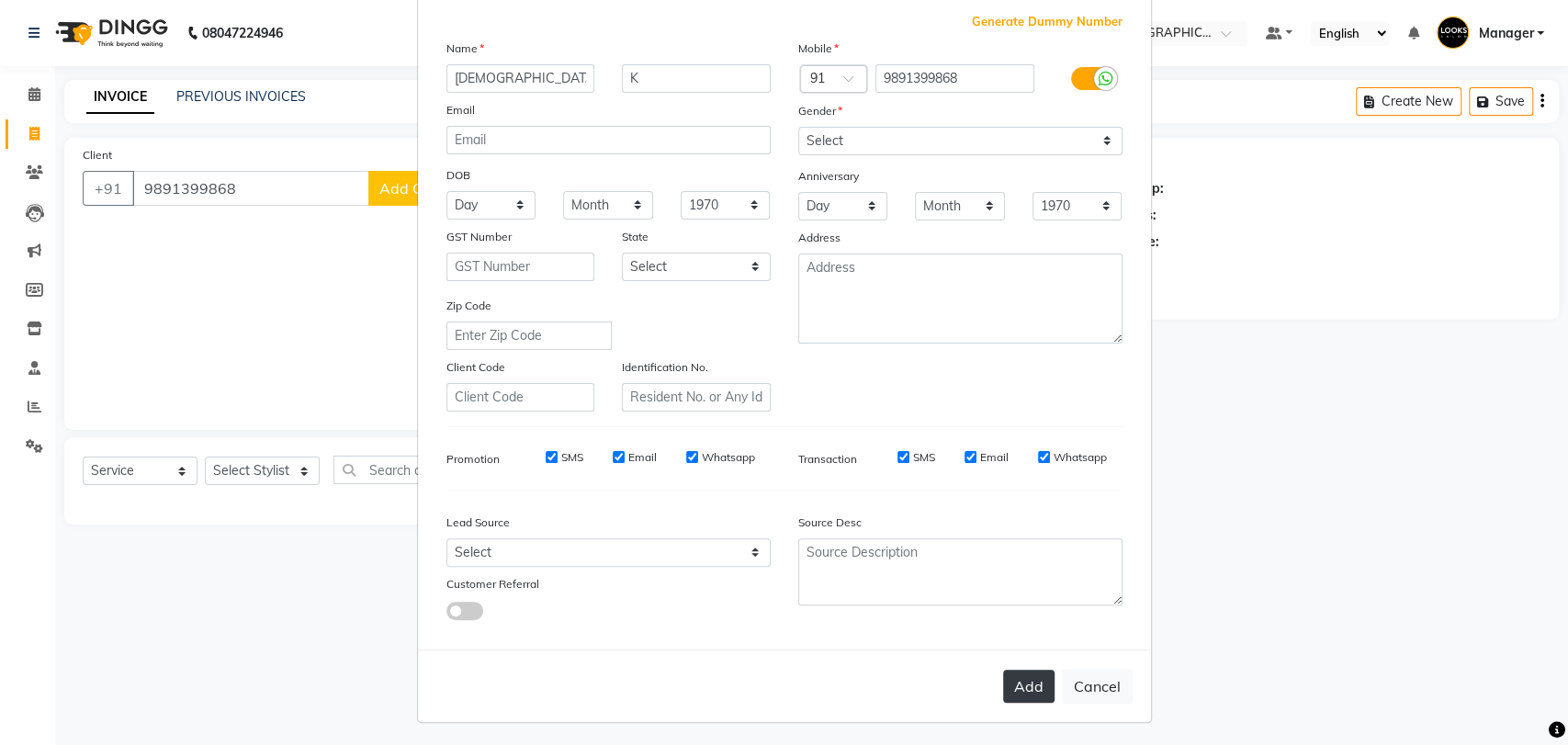
drag, startPoint x: 982, startPoint y: 683, endPoint x: 1036, endPoint y: 695, distance: 55.3
click at [991, 683] on div "Add Cancel" at bounding box center [784, 686] width 734 height 73
click at [1036, 695] on button "Add" at bounding box center [1029, 686] width 51 height 33
click at [1033, 681] on div "Add Cancel" at bounding box center [784, 686] width 734 height 73
select select
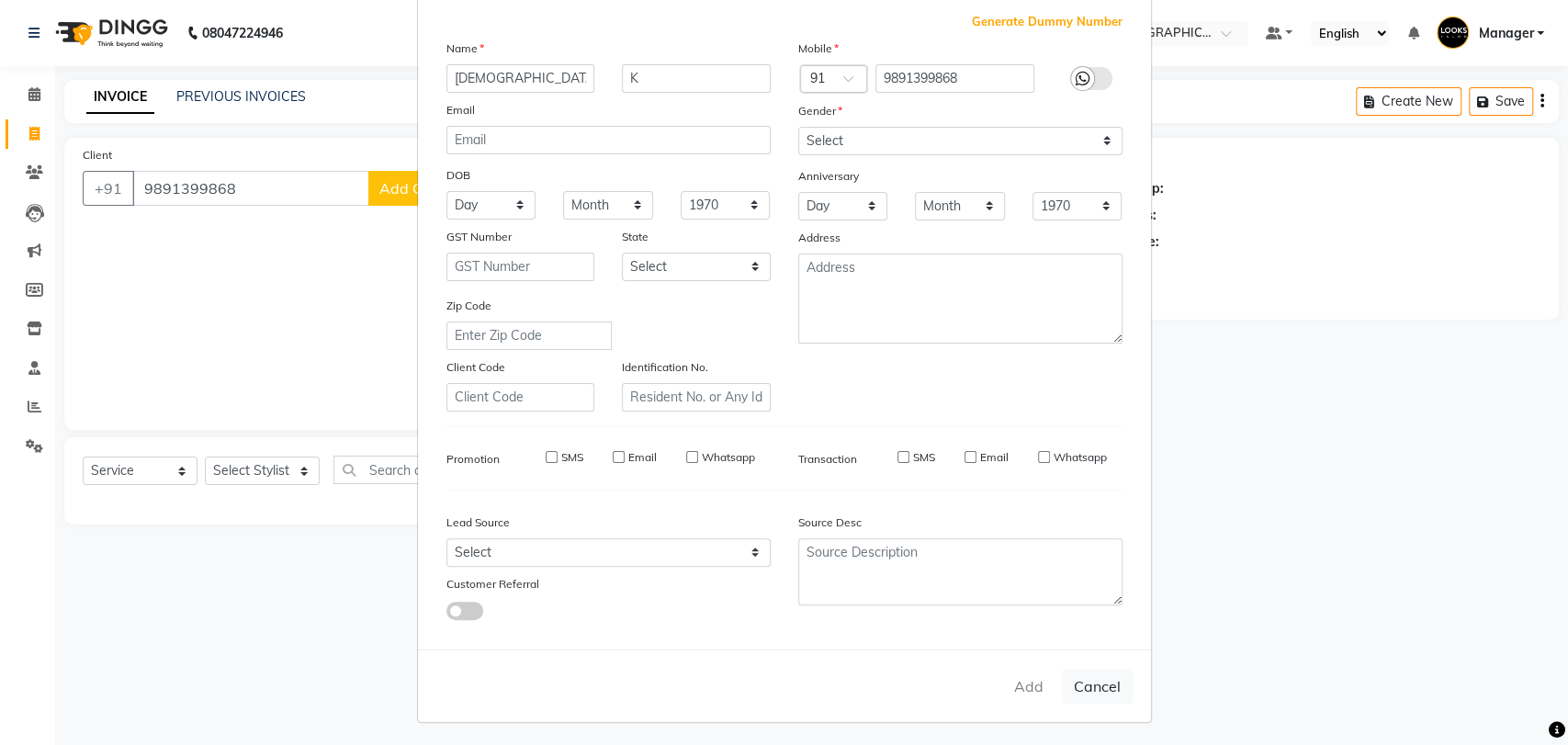
select select
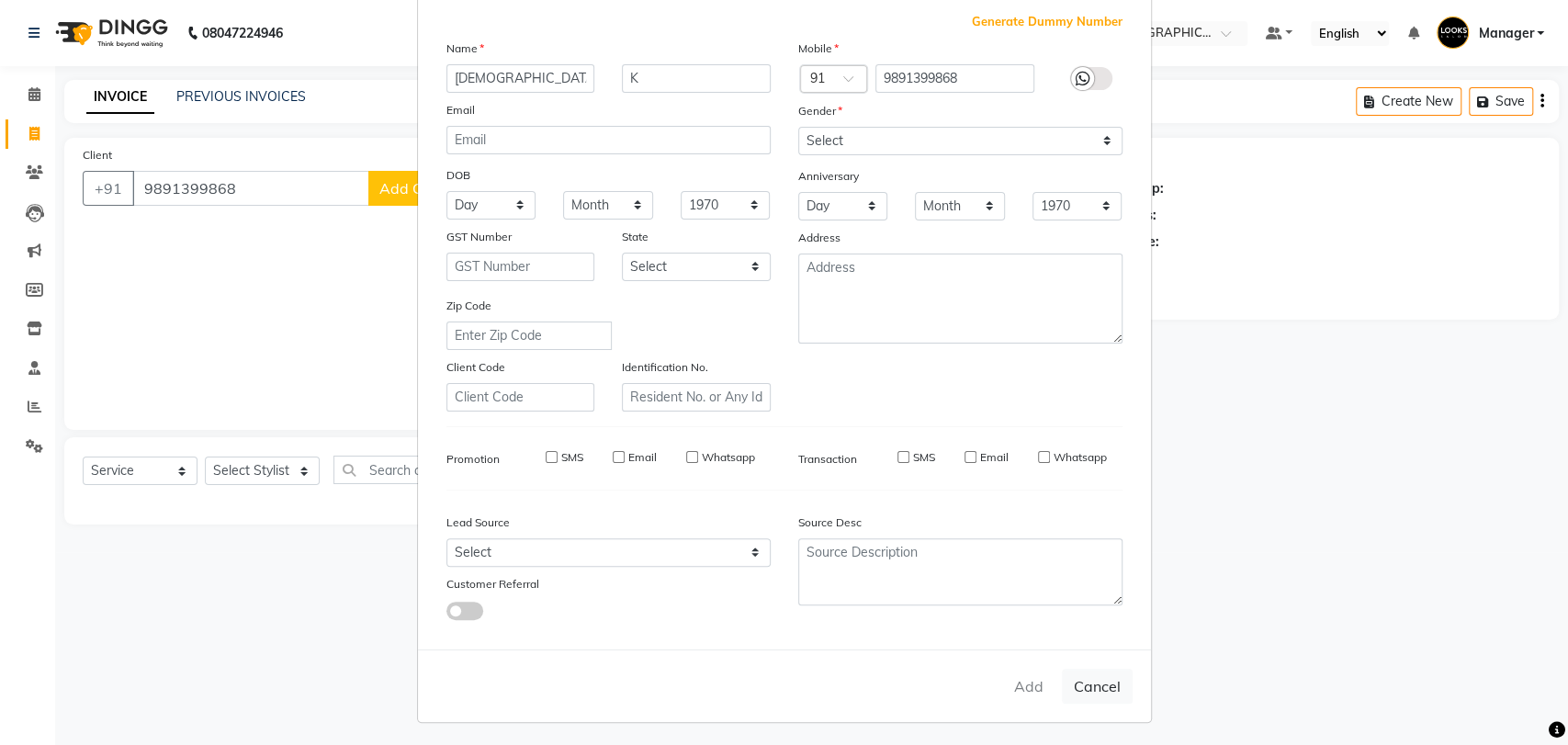
select select
checkbox input "false"
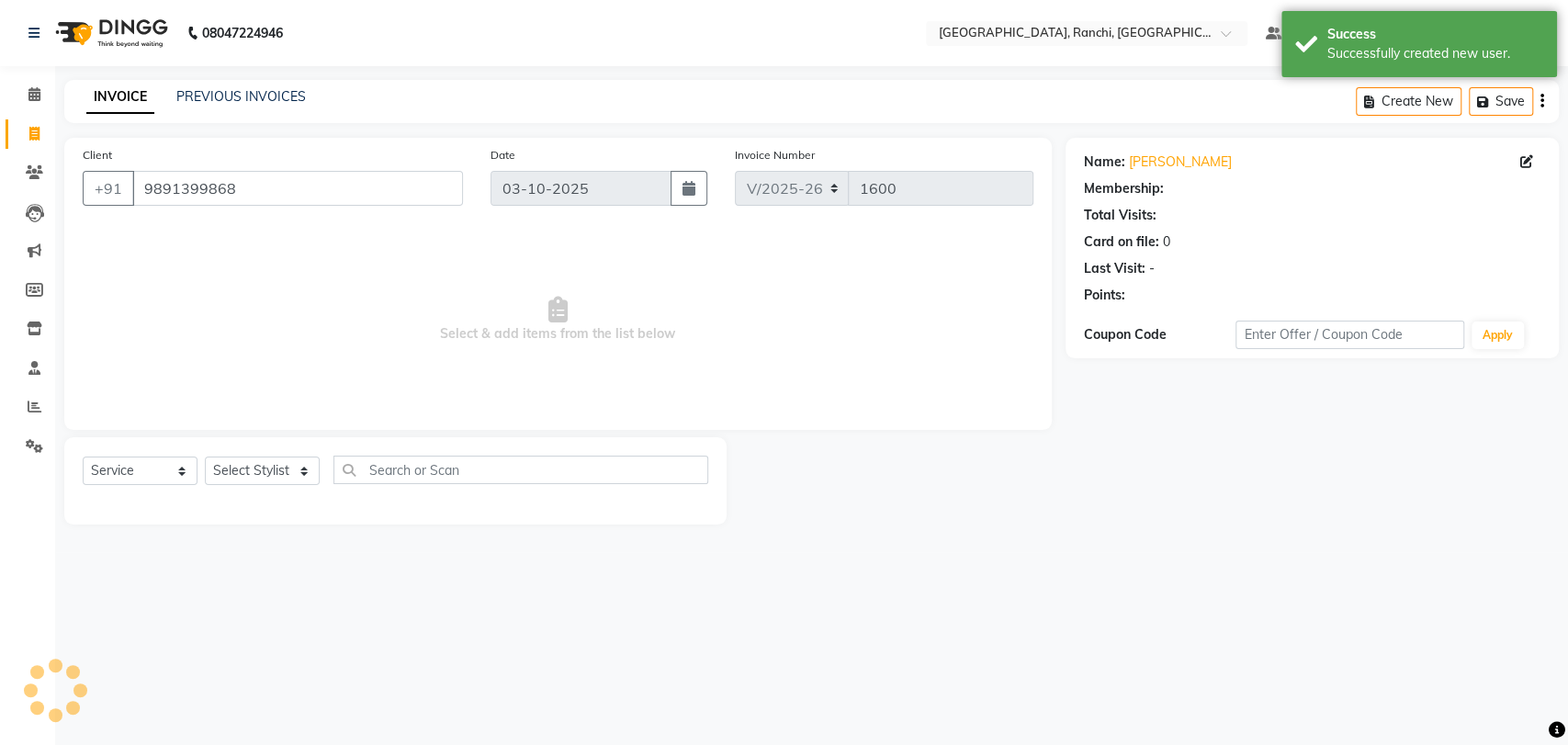
select select "1: Object"
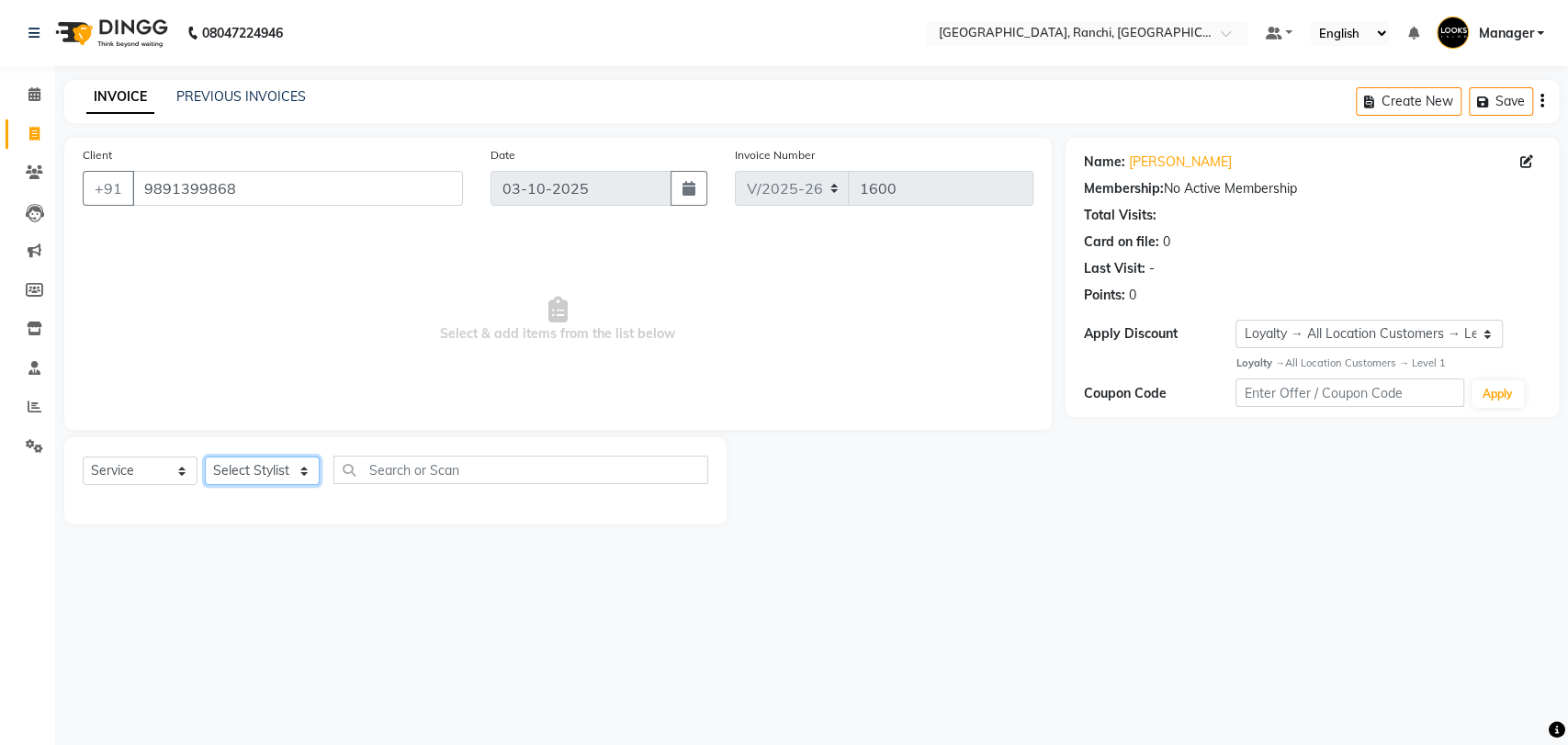
click at [271, 472] on select "Select Stylist [PERSON_NAME] COUNTER_SALES Gautam_pdct [PERSON_NAME] Manager [P…" at bounding box center [262, 471] width 115 height 28
select select "49403"
click at [205, 457] on select "Select Stylist [PERSON_NAME] COUNTER_SALES Gautam_pdct [PERSON_NAME] Manager [P…" at bounding box center [262, 471] width 115 height 28
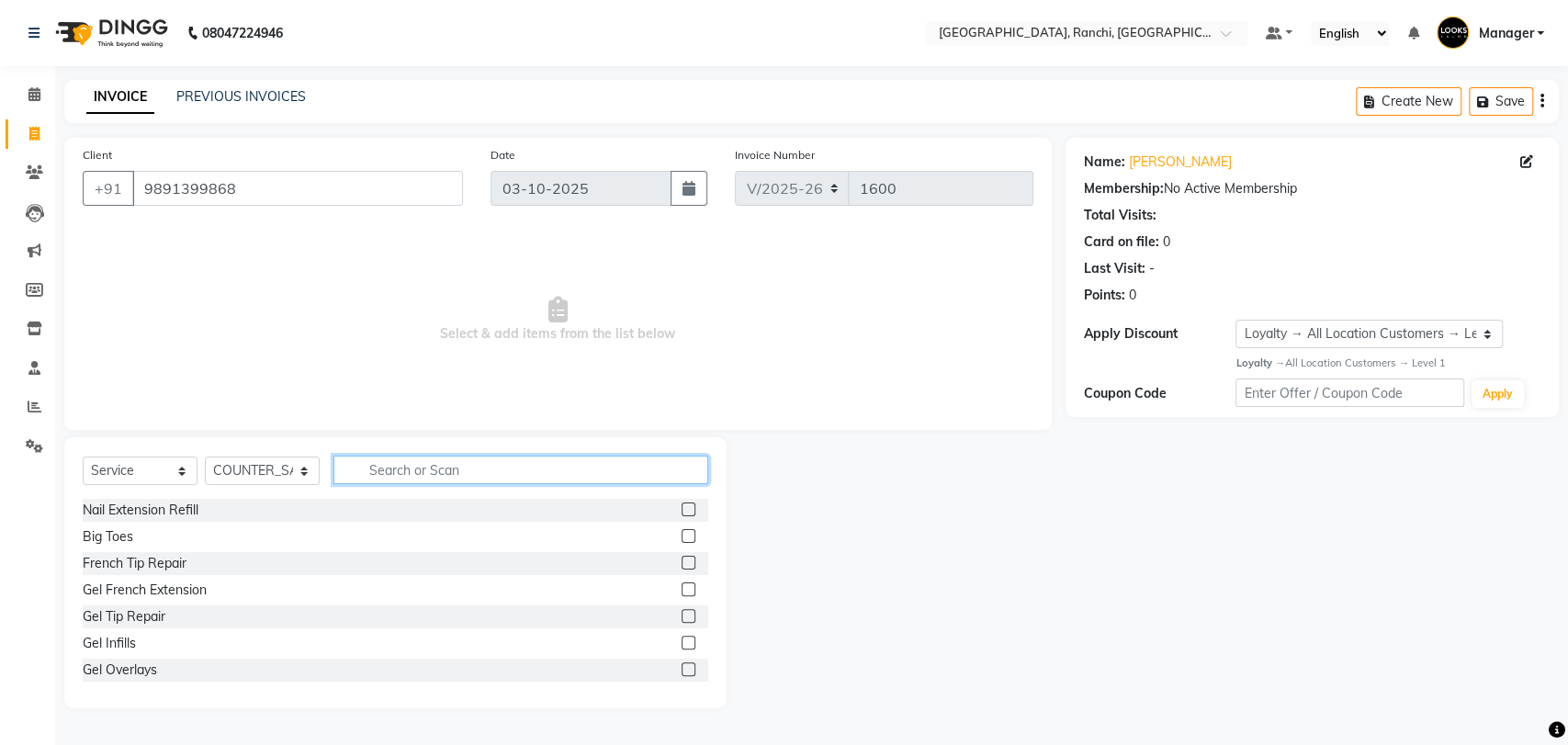
click at [427, 474] on input "text" at bounding box center [520, 470] width 375 height 28
type input "EYEB"
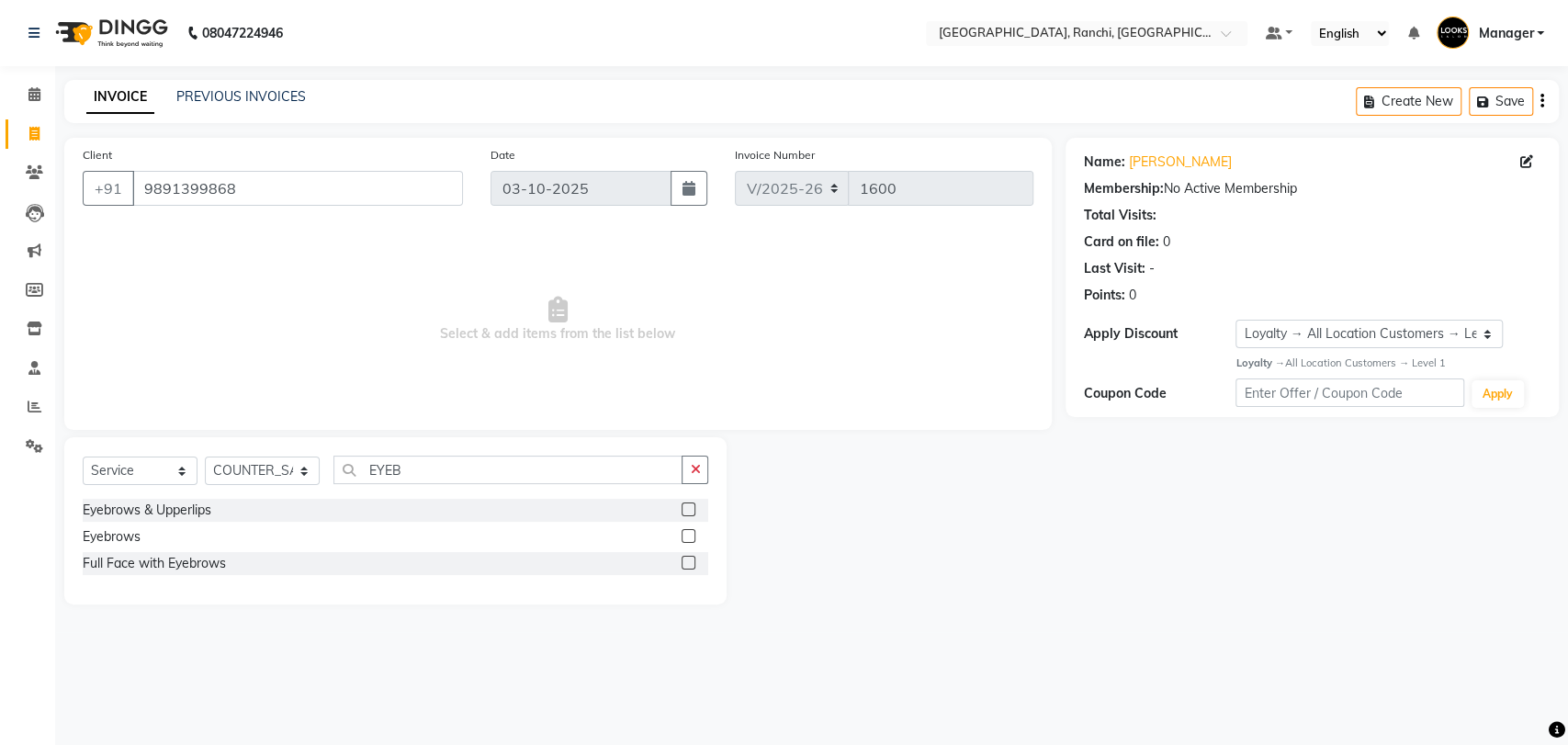
click at [688, 509] on label at bounding box center [689, 509] width 14 height 14
click at [688, 509] on input "checkbox" at bounding box center [688, 510] width 12 height 12
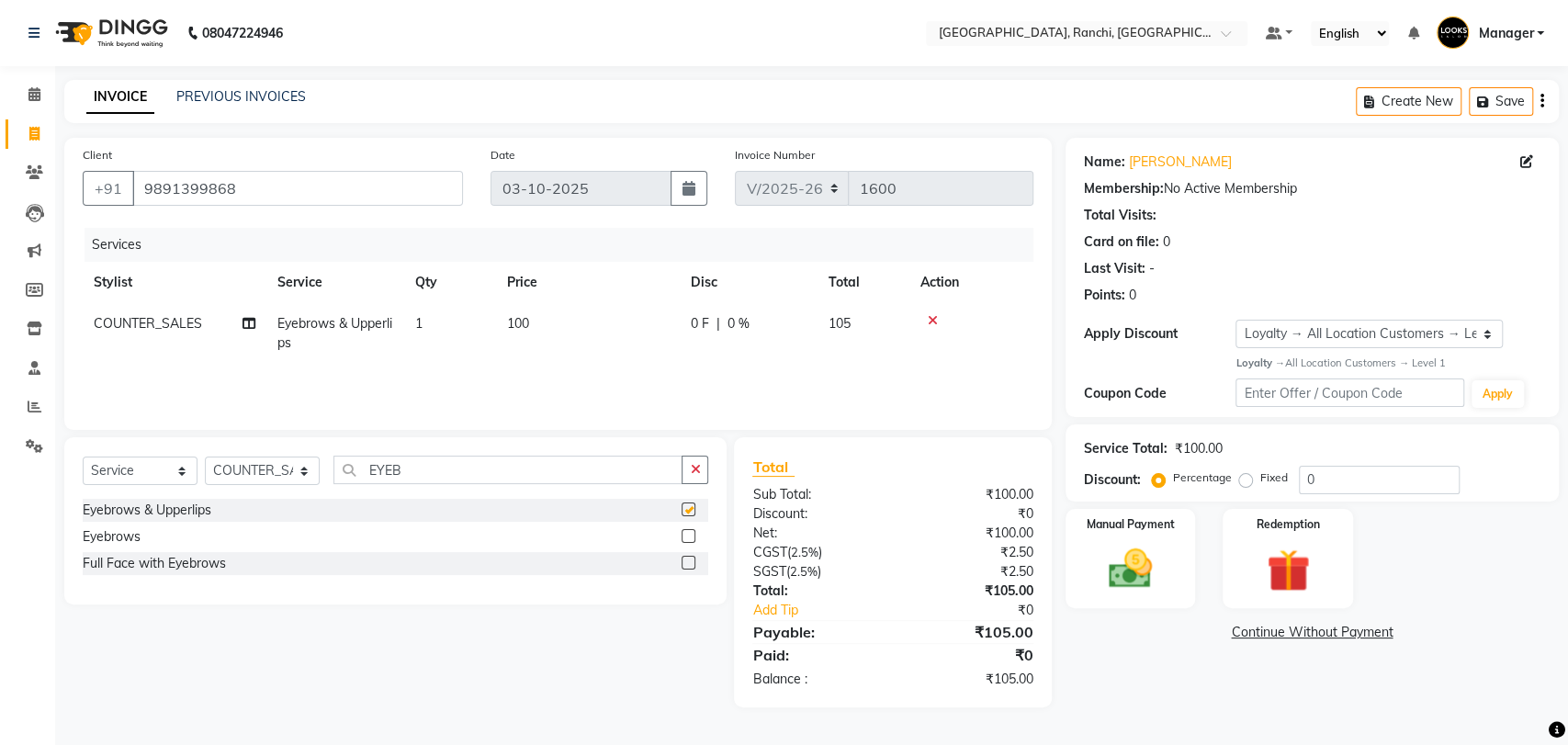
checkbox input "false"
click at [437, 466] on input "EYEB" at bounding box center [508, 470] width 349 height 28
type input "E"
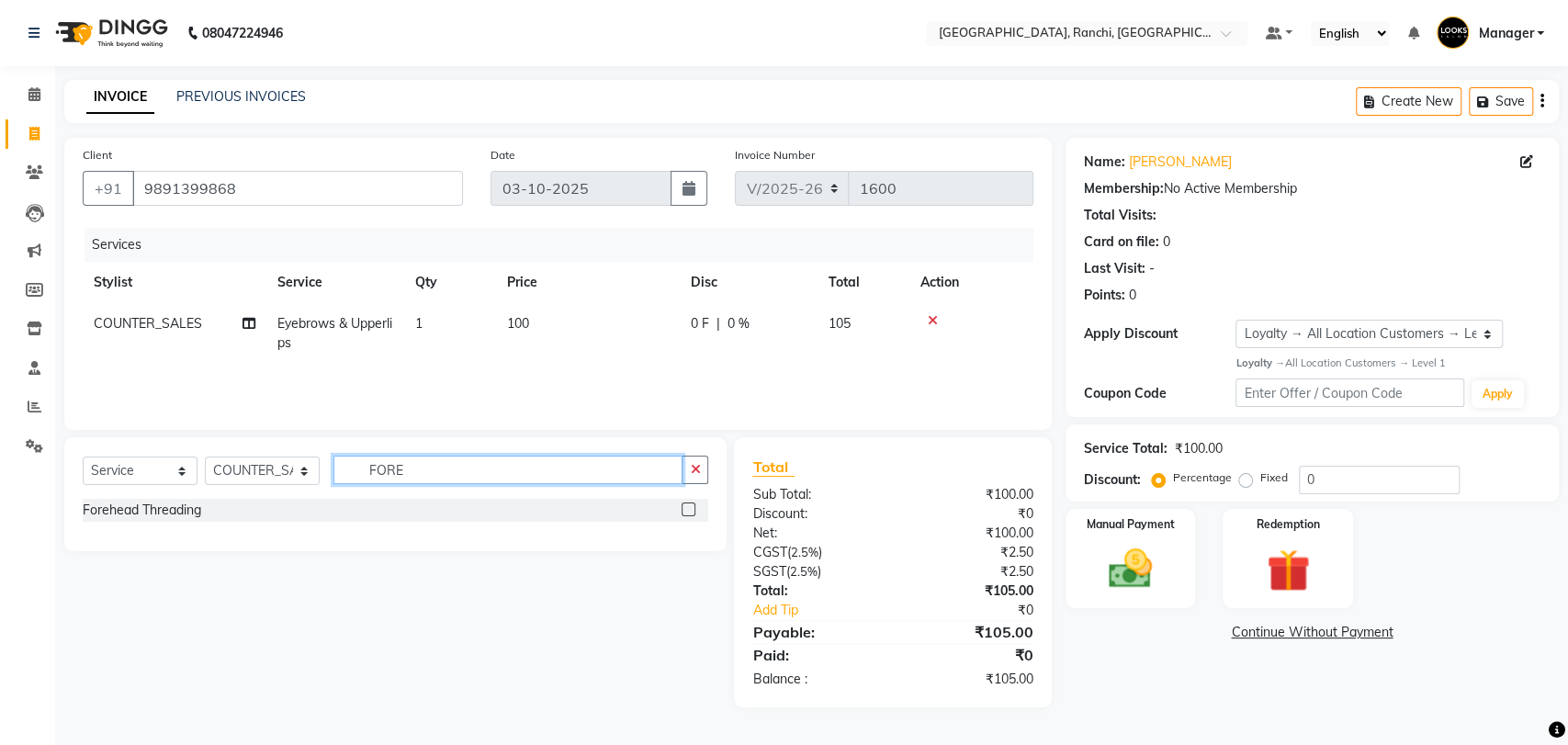
type input "FORE"
click at [689, 505] on label at bounding box center [689, 509] width 14 height 14
click at [689, 505] on input "checkbox" at bounding box center [688, 510] width 12 height 12
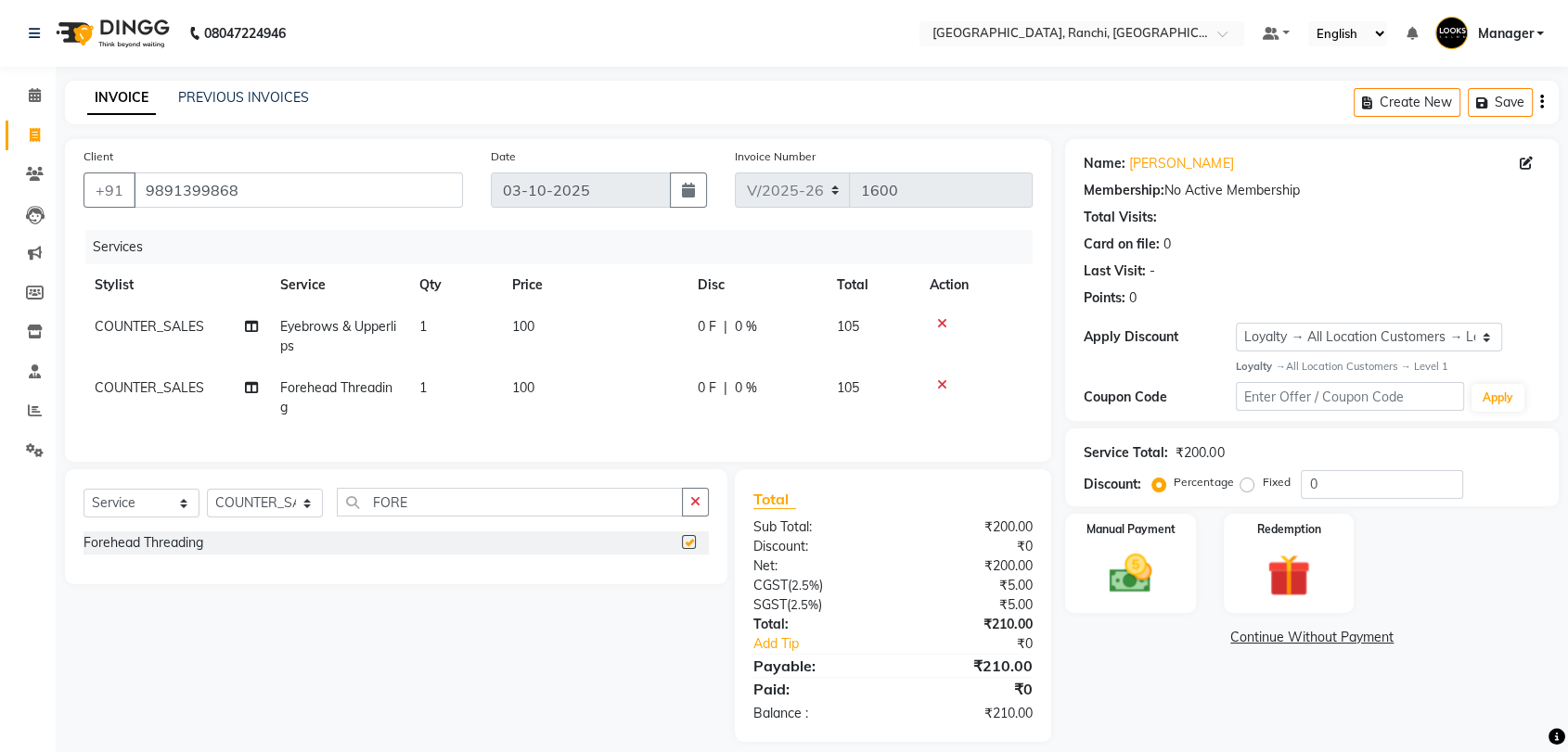
click at [550, 284] on th "Price" at bounding box center [593, 285] width 186 height 42
checkbox input "false"
click at [572, 325] on td "100" at bounding box center [593, 336] width 186 height 61
select select "49403"
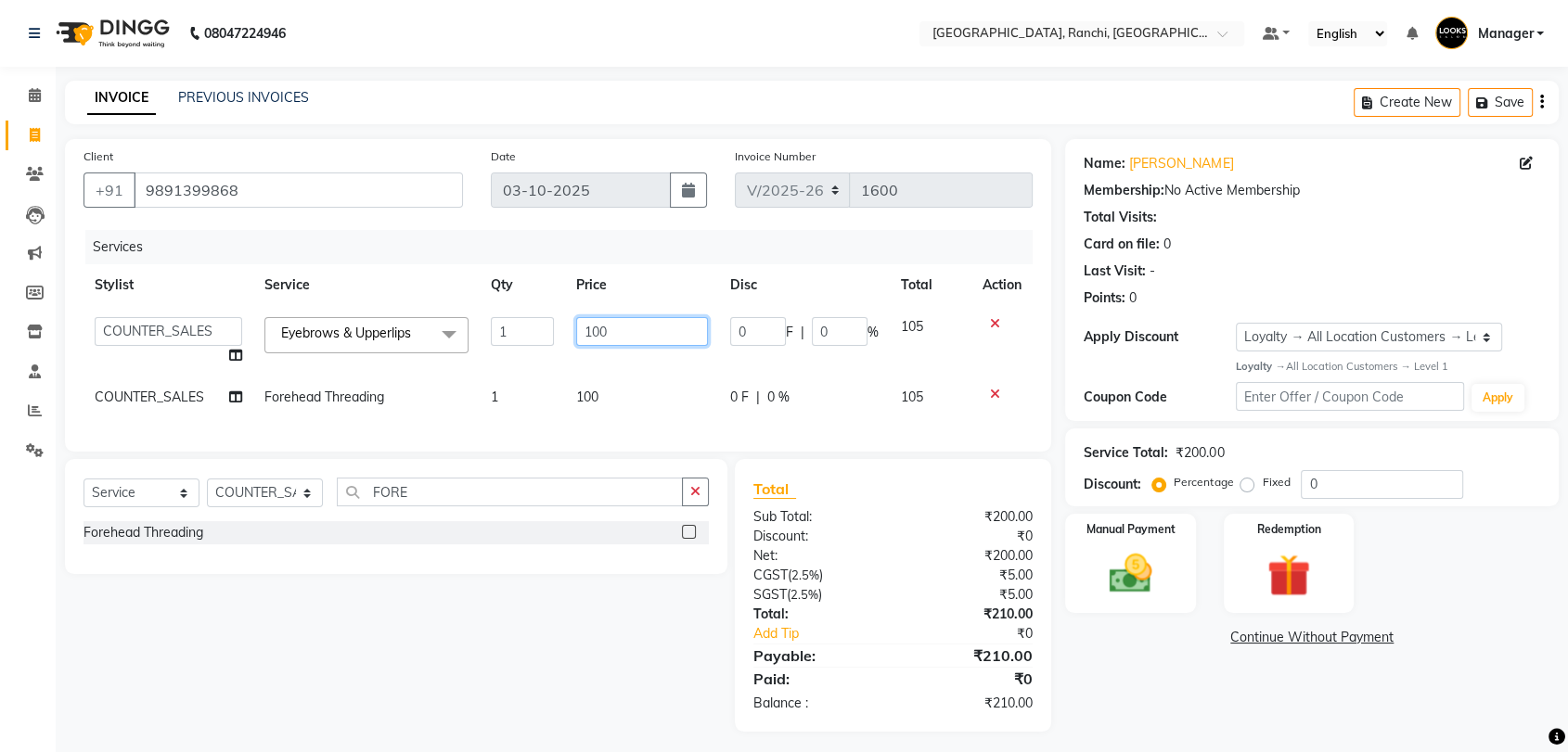
click at [655, 326] on input "100" at bounding box center [642, 331] width 133 height 28
type input "170"
drag, startPoint x: 595, startPoint y: 407, endPoint x: 612, endPoint y: 403, distance: 17.5
click at [605, 409] on td "100" at bounding box center [642, 397] width 155 height 42
select select "49403"
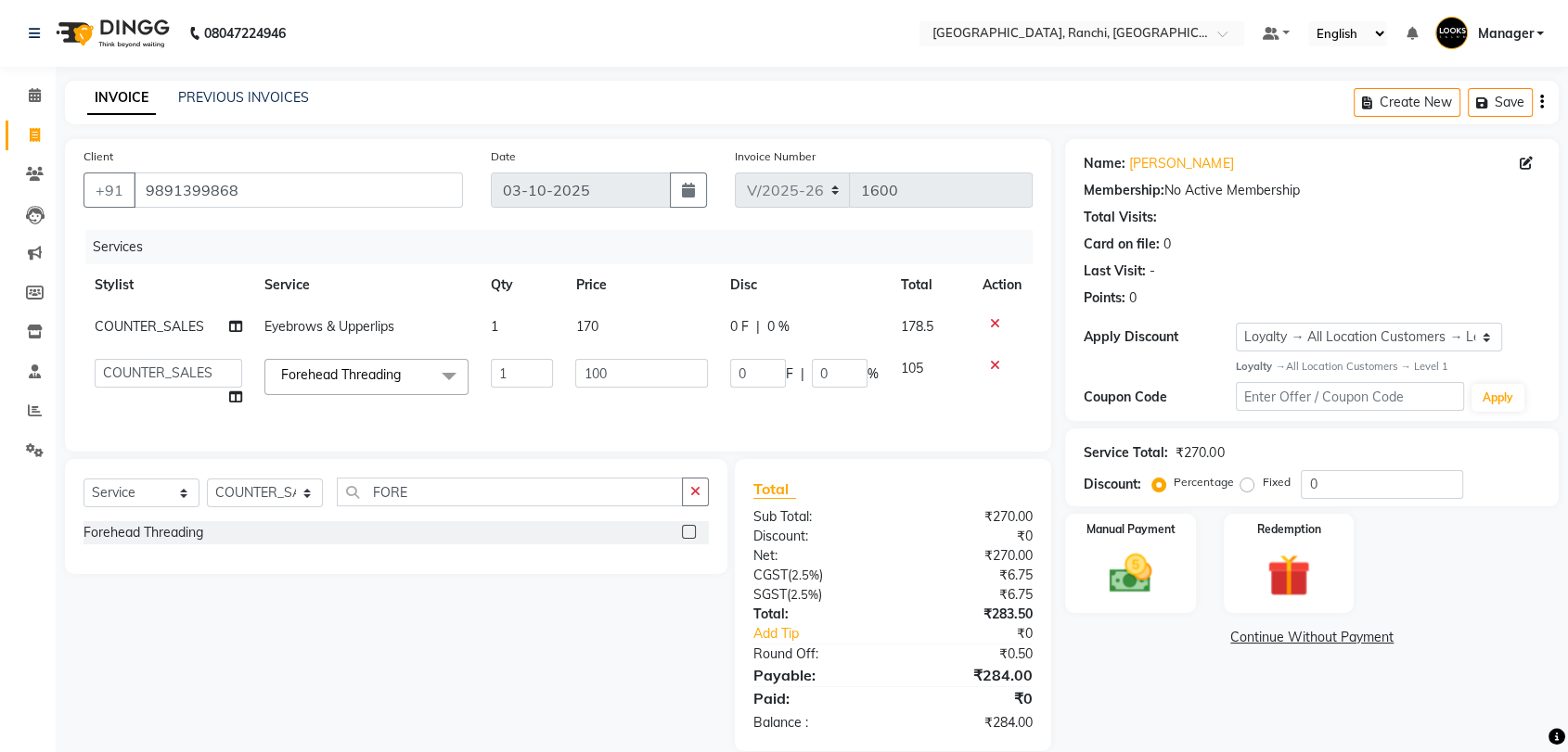
click at [609, 388] on td "100" at bounding box center [642, 383] width 155 height 71
click at [621, 381] on input "100" at bounding box center [642, 374] width 133 height 28
type input "1"
type input "100"
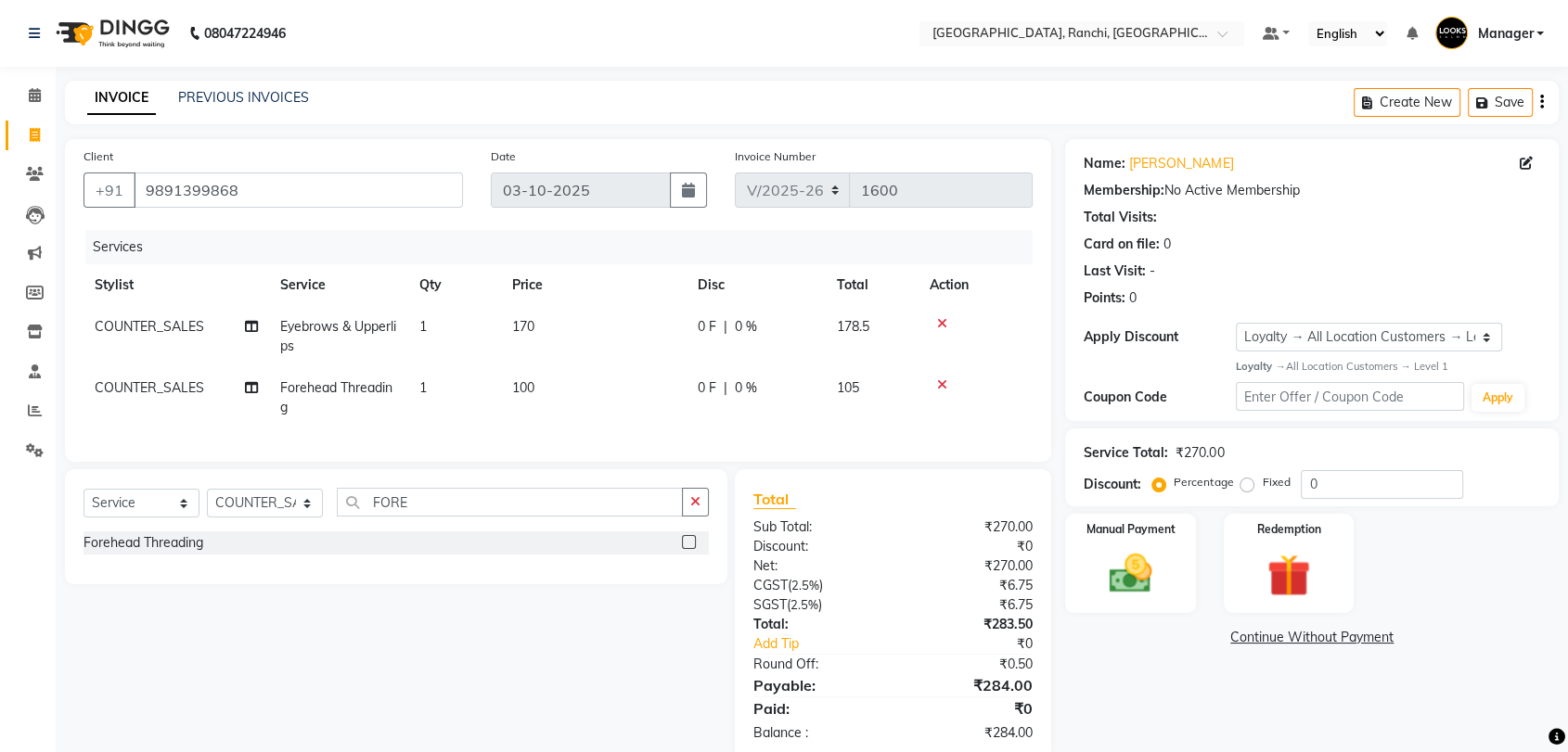
click at [653, 419] on div "Services Stylist Service Qty Price Disc Total Action COUNTER_SALES Eyebrows & U…" at bounding box center [558, 337] width 949 height 213
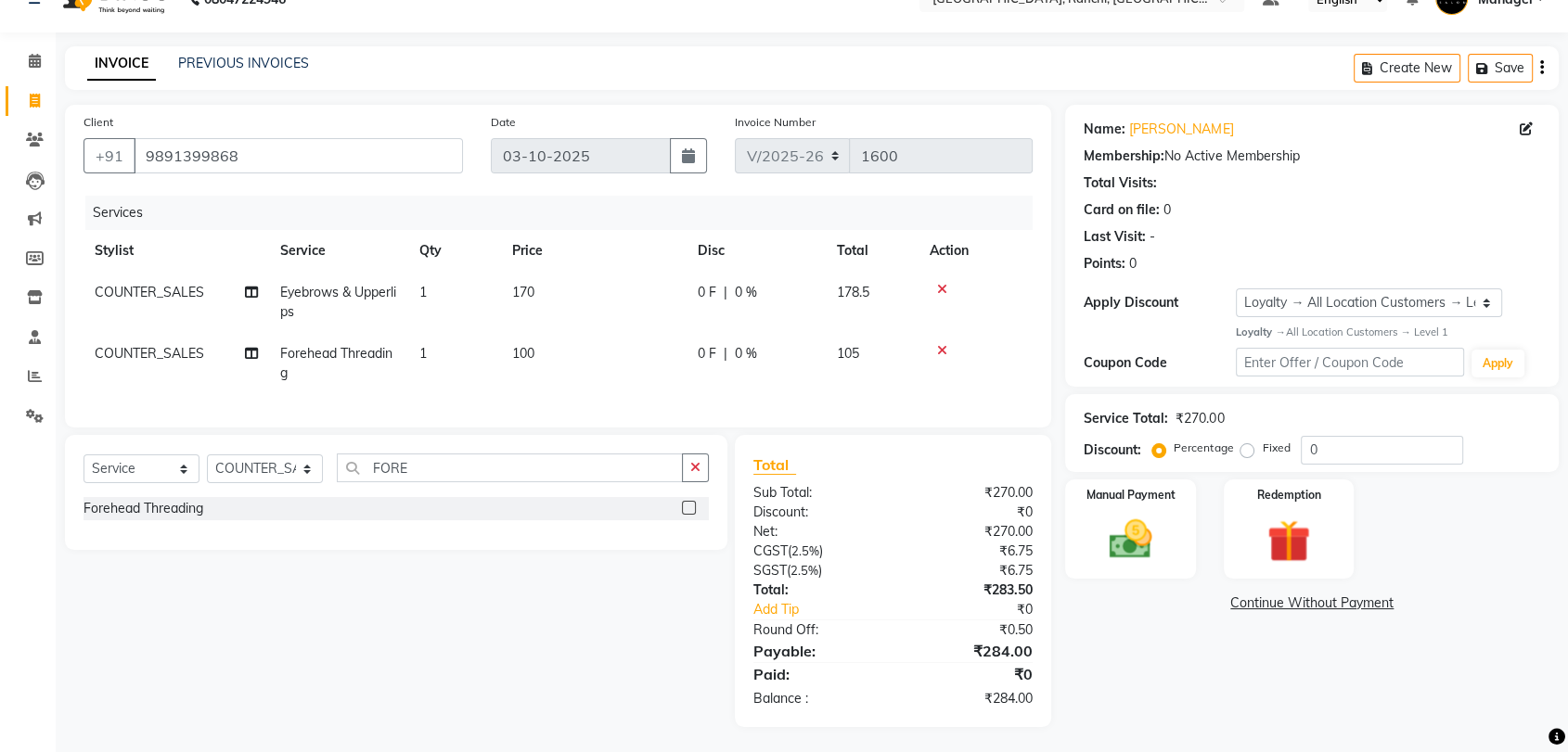
scroll to position [52, 0]
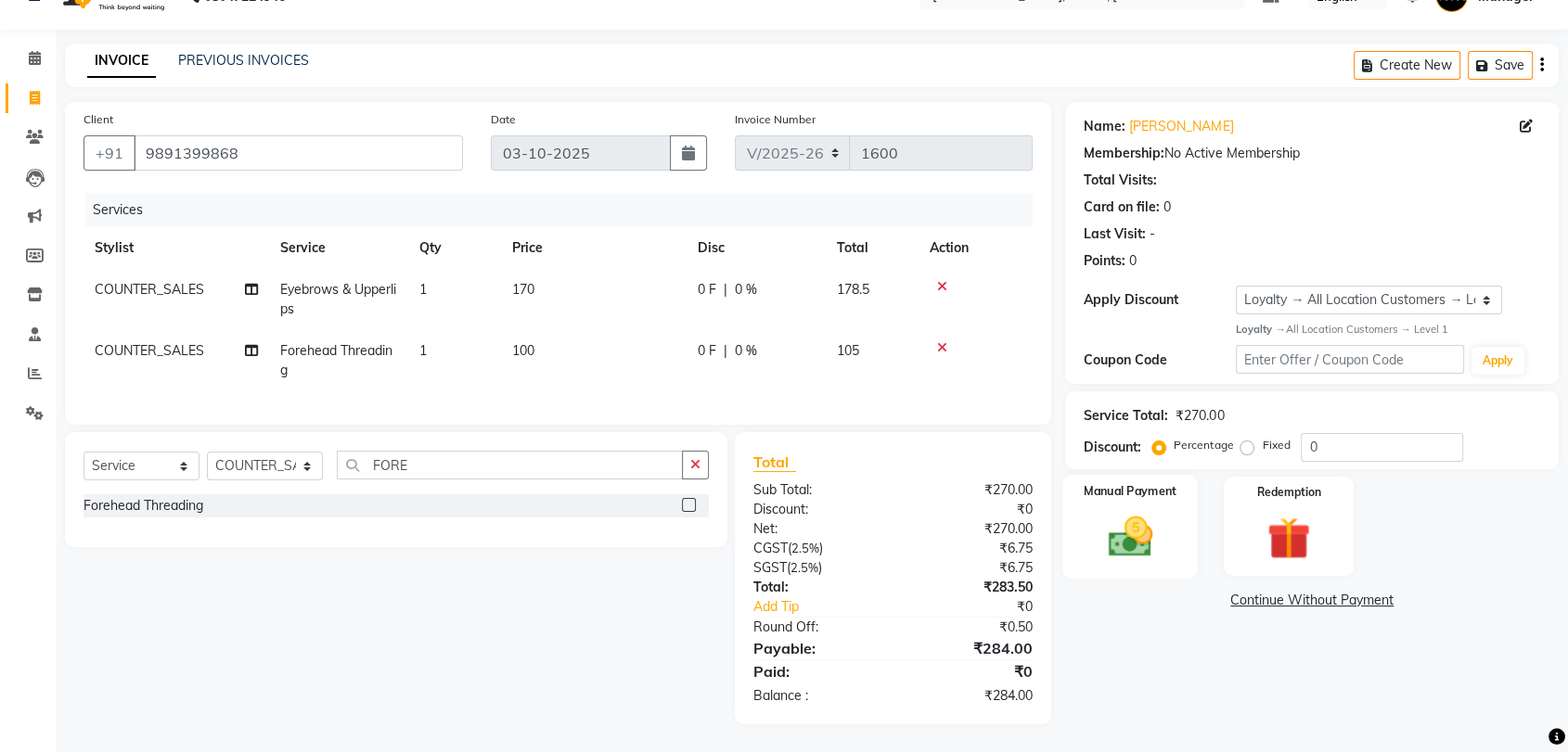
click at [1132, 482] on label "Manual Payment" at bounding box center [1130, 491] width 92 height 18
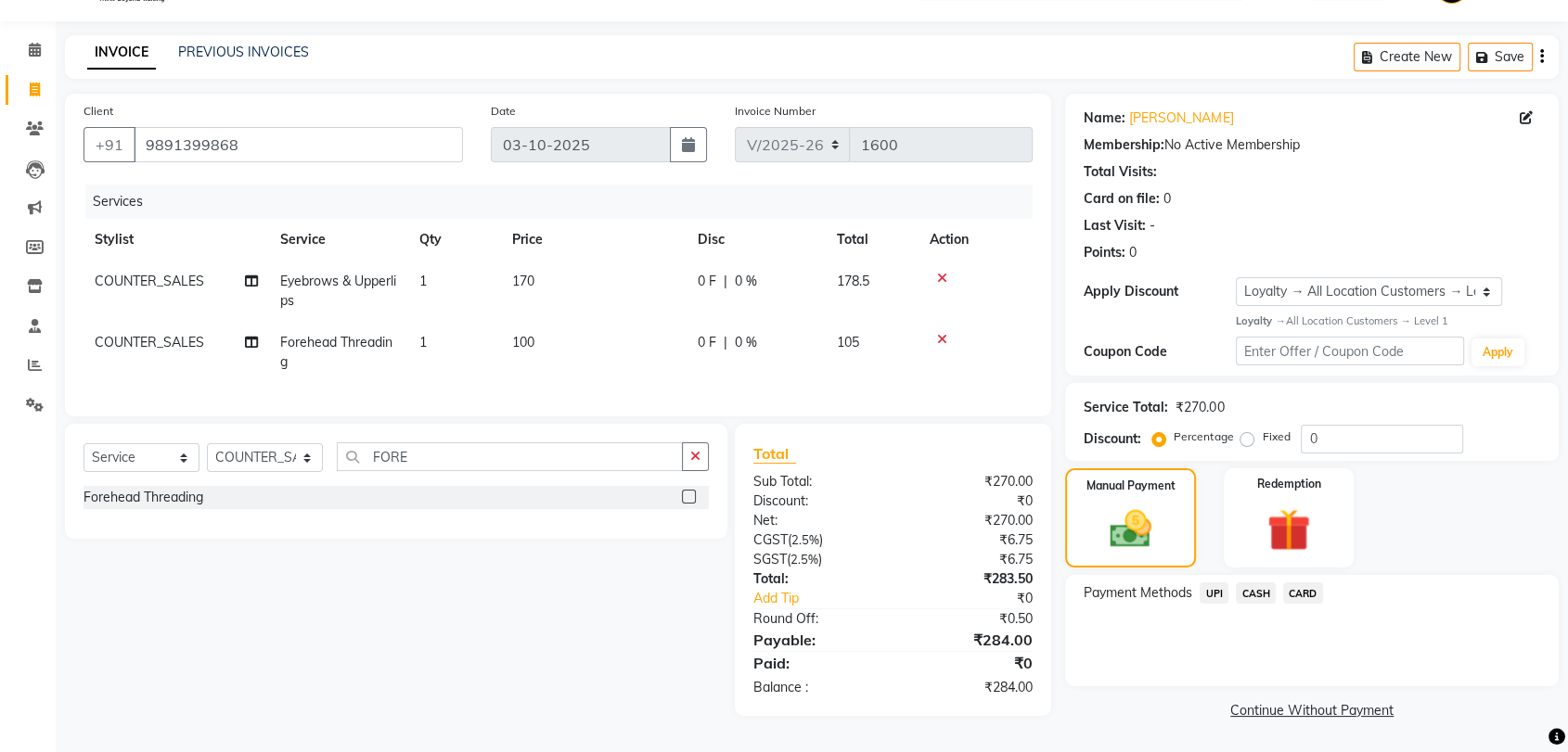
click at [1247, 586] on span "CASH" at bounding box center [1256, 593] width 40 height 22
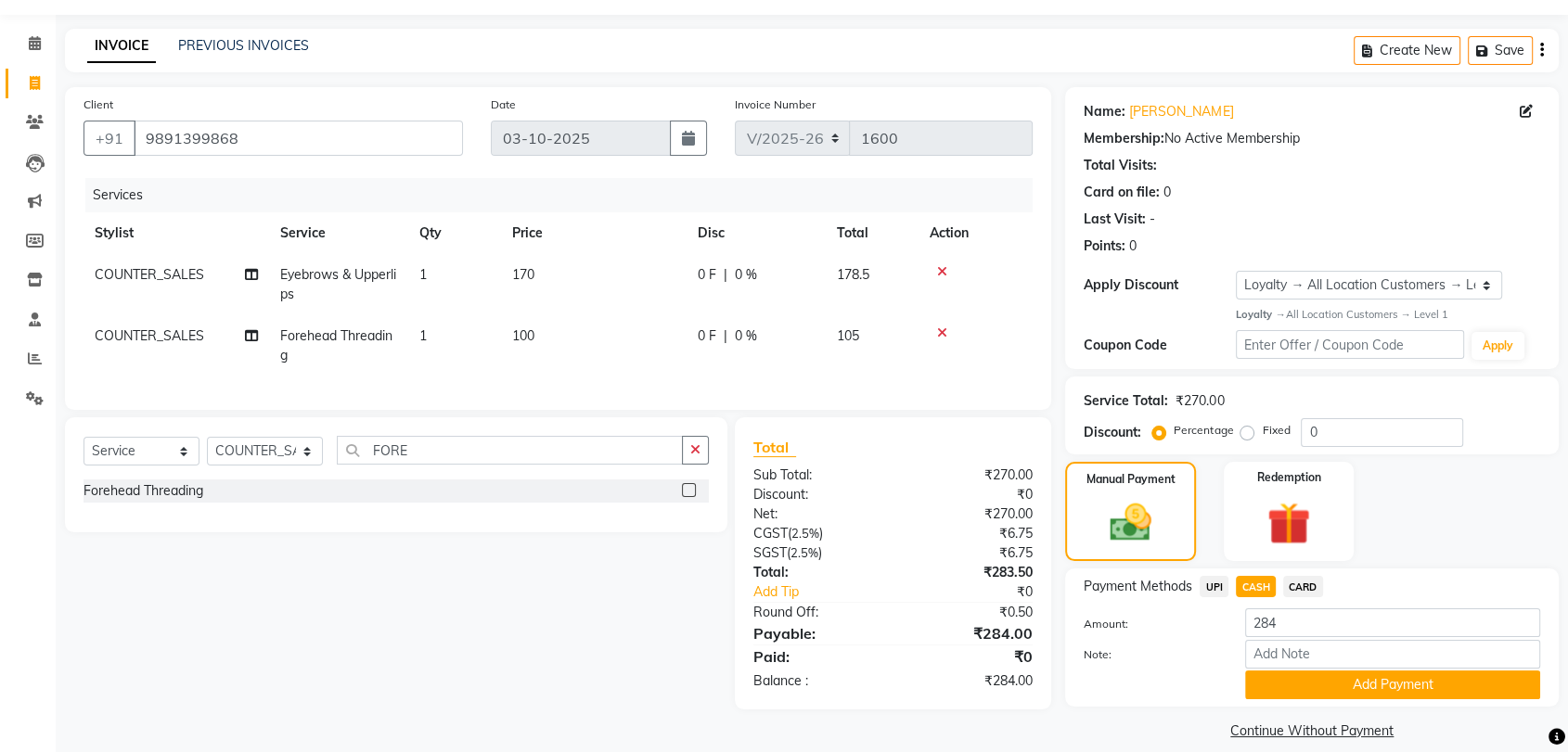
scroll to position [73, 0]
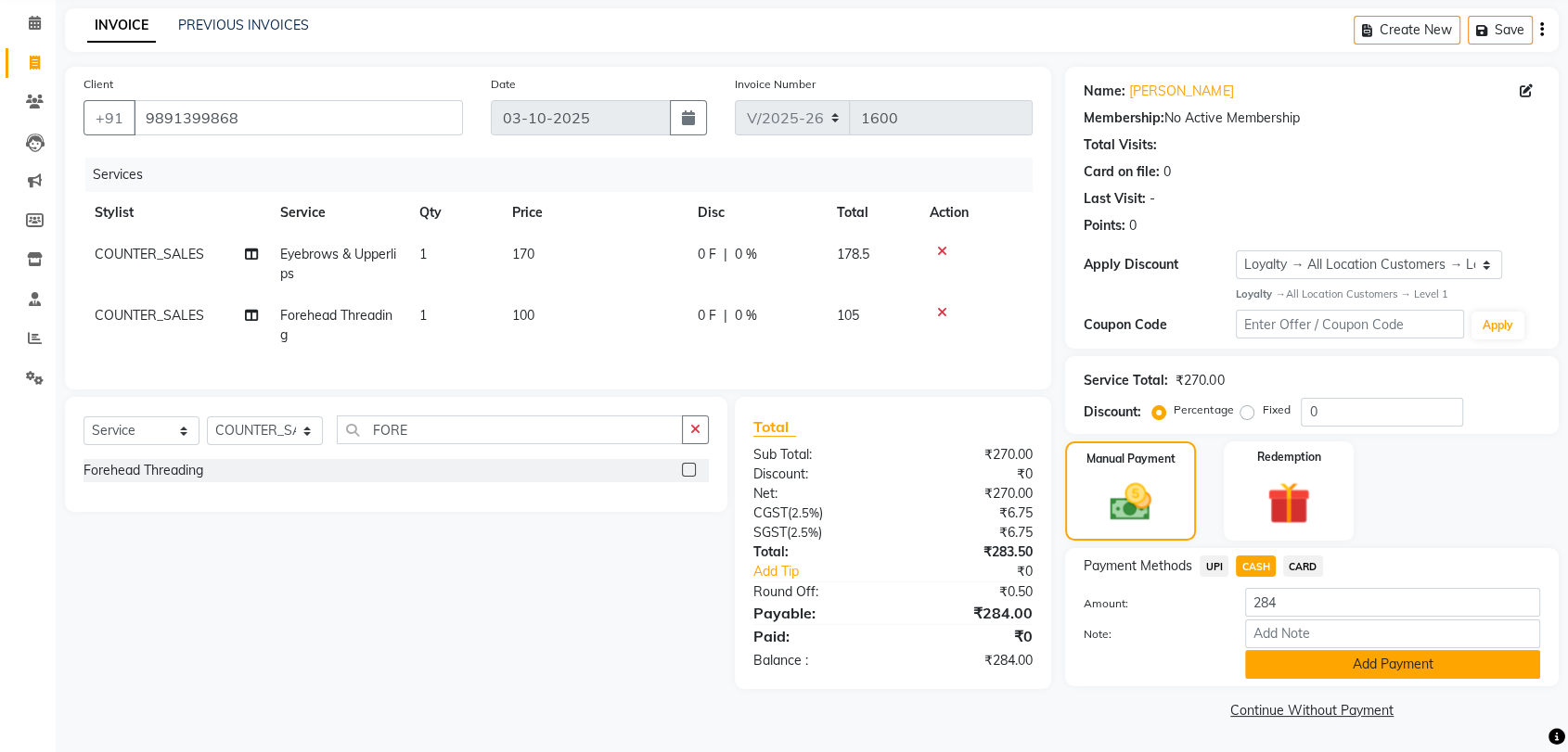
click at [1344, 660] on button "Add Payment" at bounding box center [1392, 664] width 295 height 28
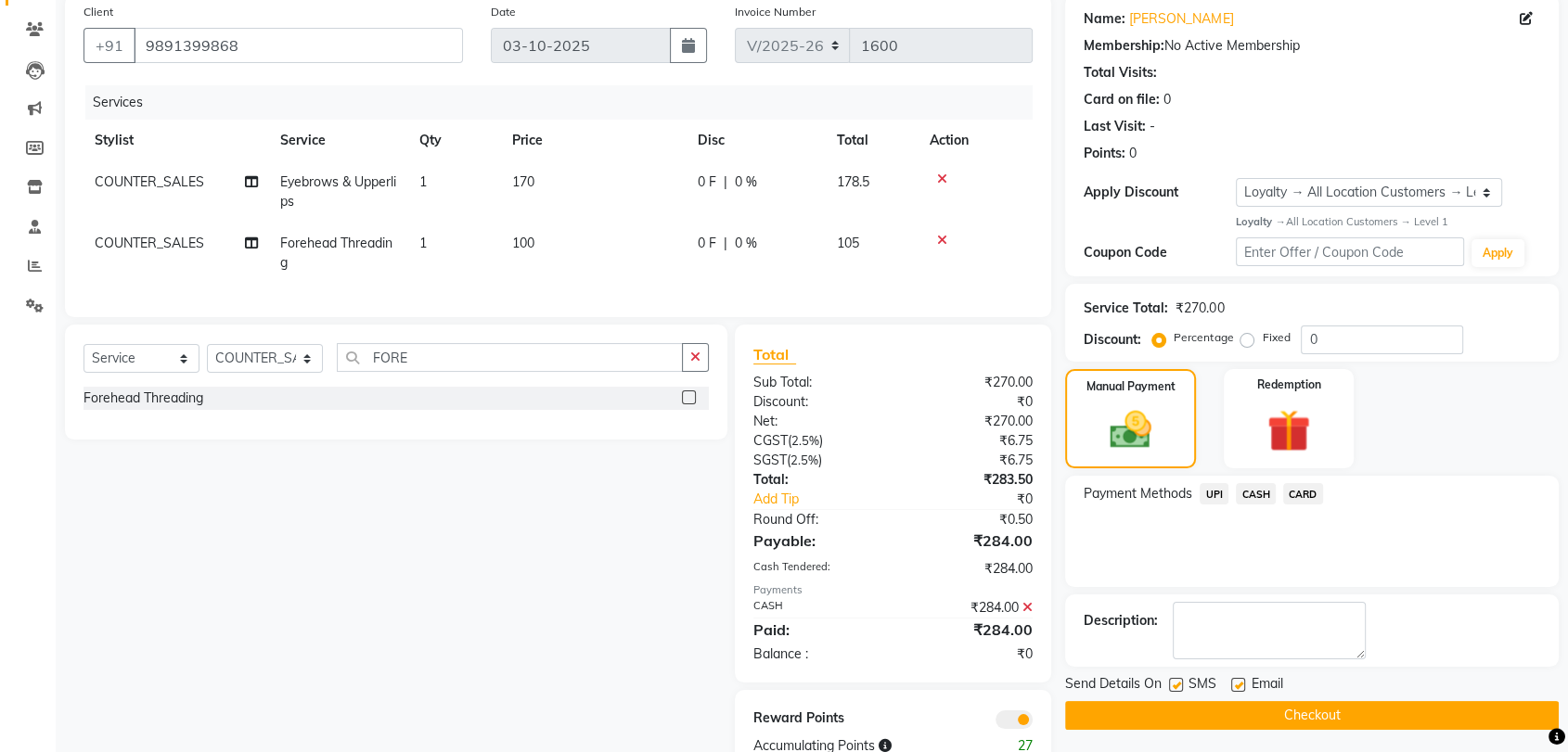
scroll to position [209, 0]
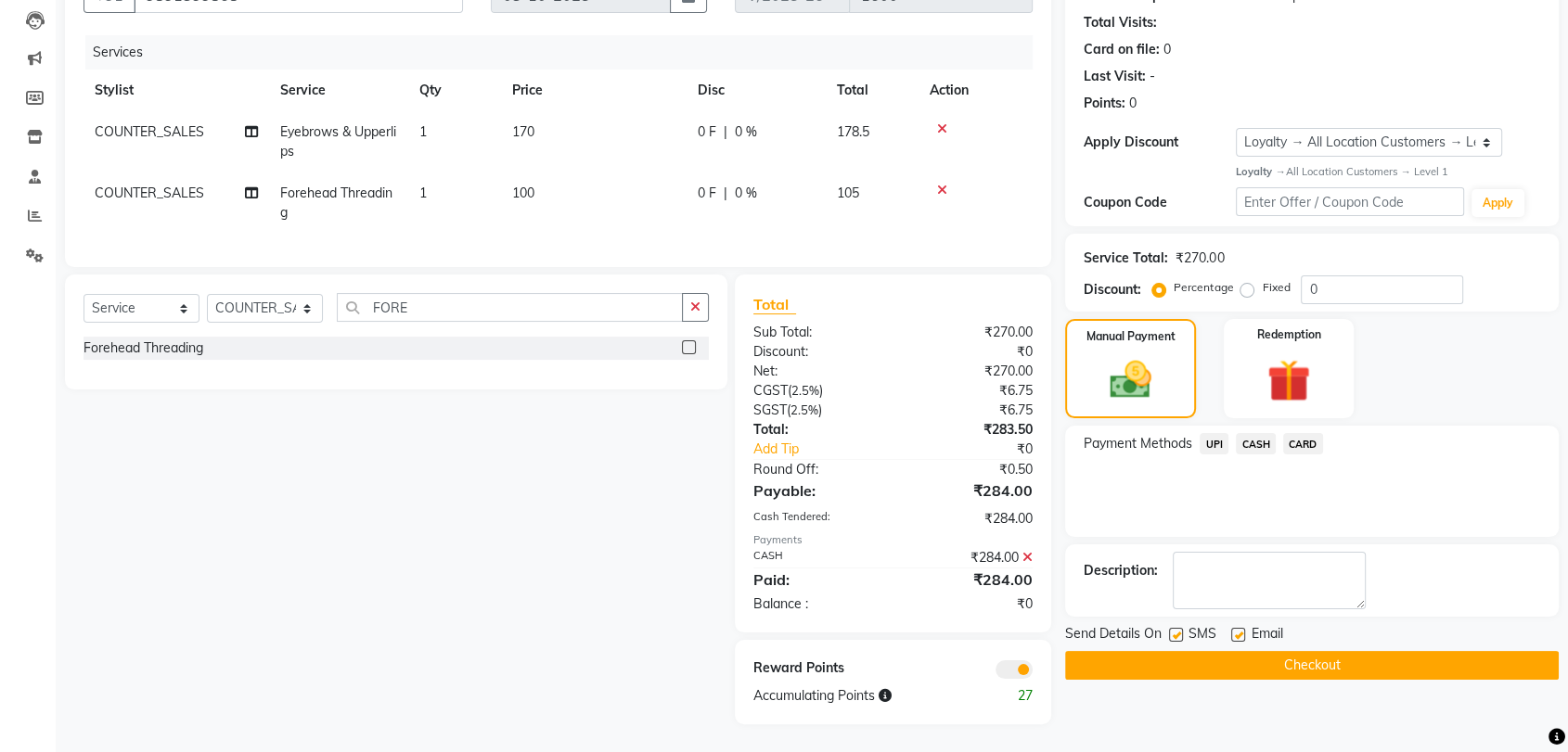
click at [1341, 658] on button "Checkout" at bounding box center [1311, 665] width 493 height 28
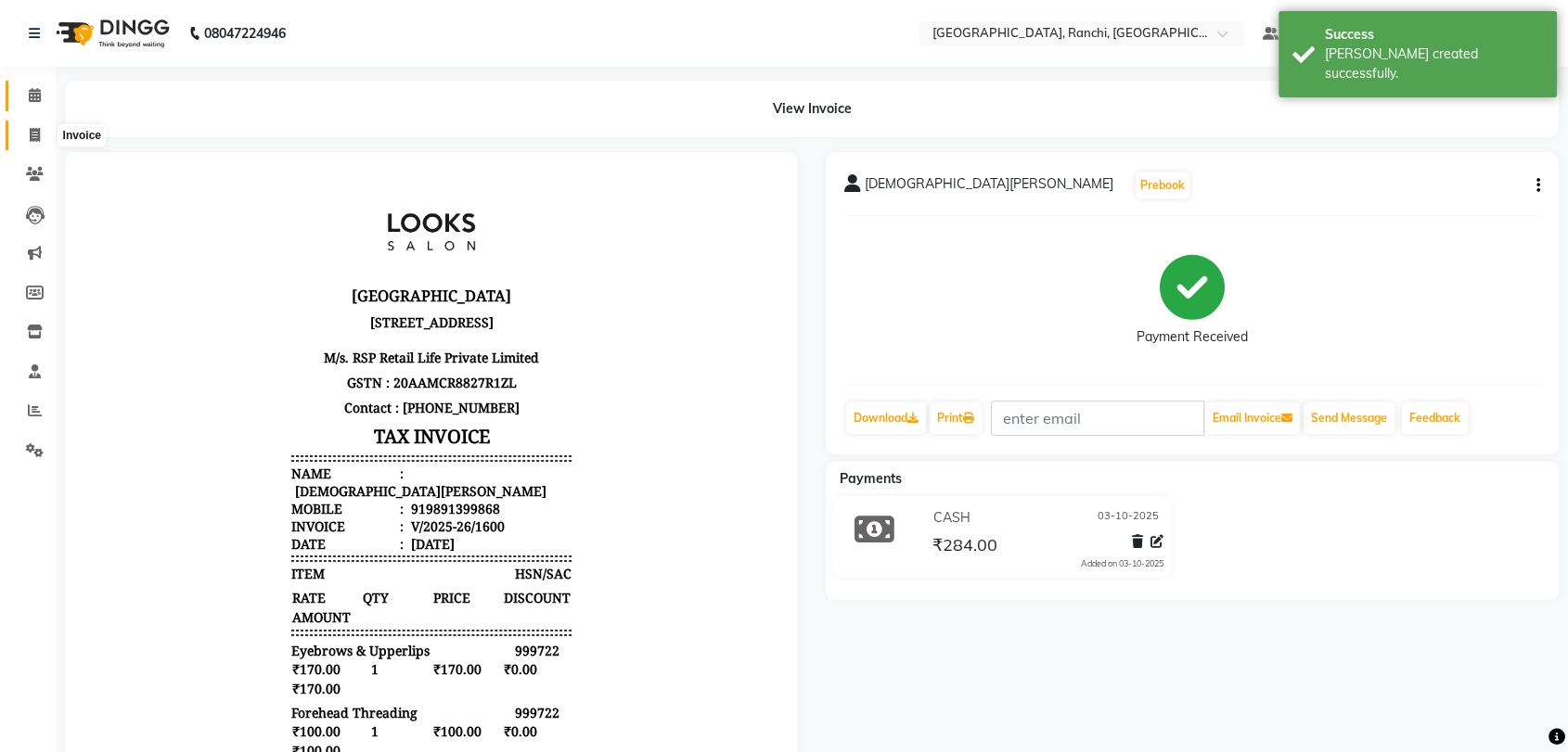
drag, startPoint x: 37, startPoint y: 133, endPoint x: 16, endPoint y: 82, distance: 55.2
click at [37, 133] on icon at bounding box center [34, 135] width 10 height 14
select select "service"
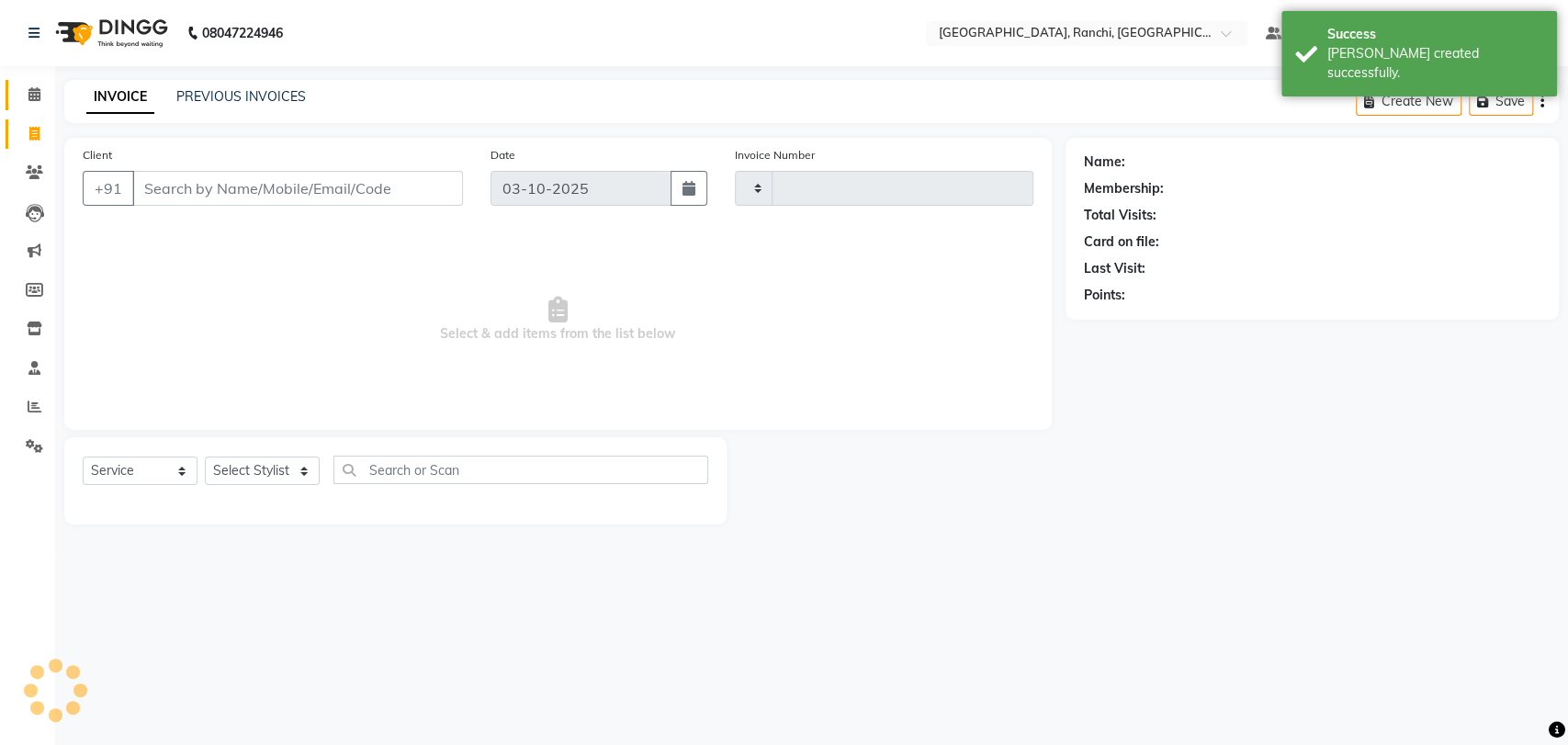
type input "1601"
select select "6463"
click at [37, 103] on span at bounding box center [35, 94] width 32 height 21
